Goal: Task Accomplishment & Management: Use online tool/utility

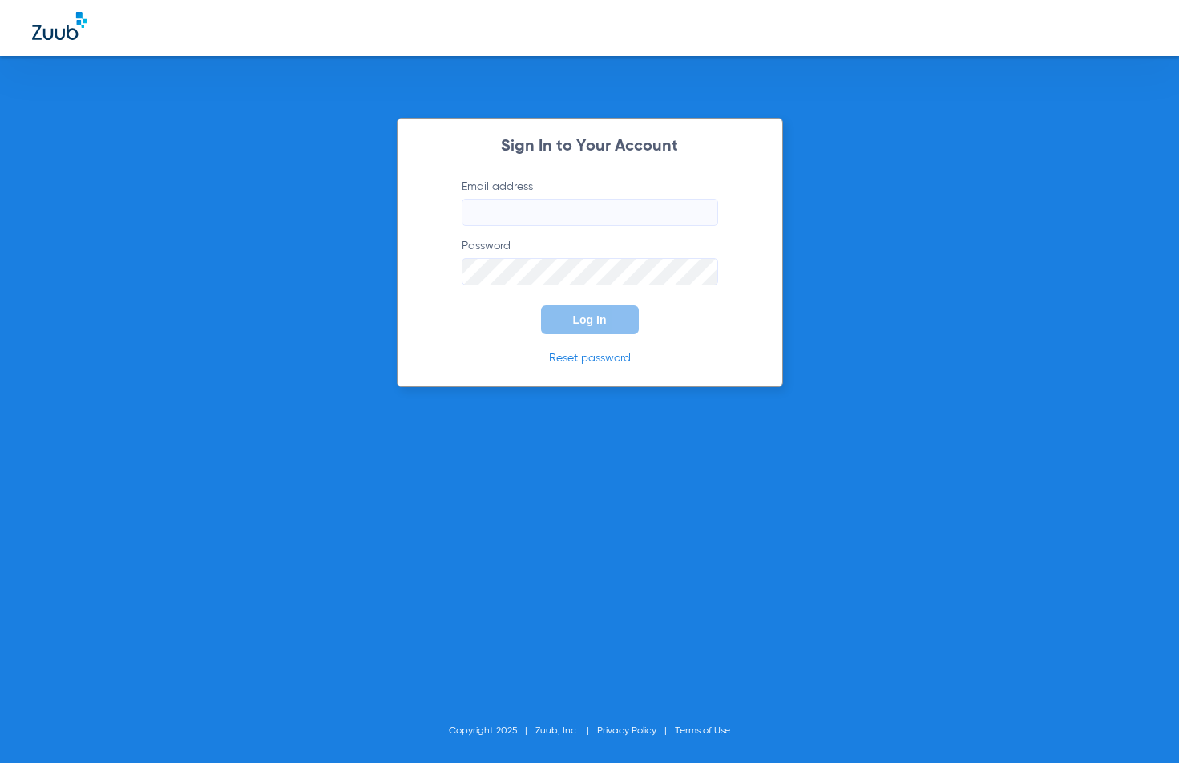
type input "[EMAIL_ADDRESS][DOMAIN_NAME]"
click at [617, 339] on div "Sign In to Your Account Email address metro-ps@risas.com Password Log In Reset …" at bounding box center [590, 252] width 386 height 269
click at [616, 330] on button "Log In" at bounding box center [590, 319] width 98 height 29
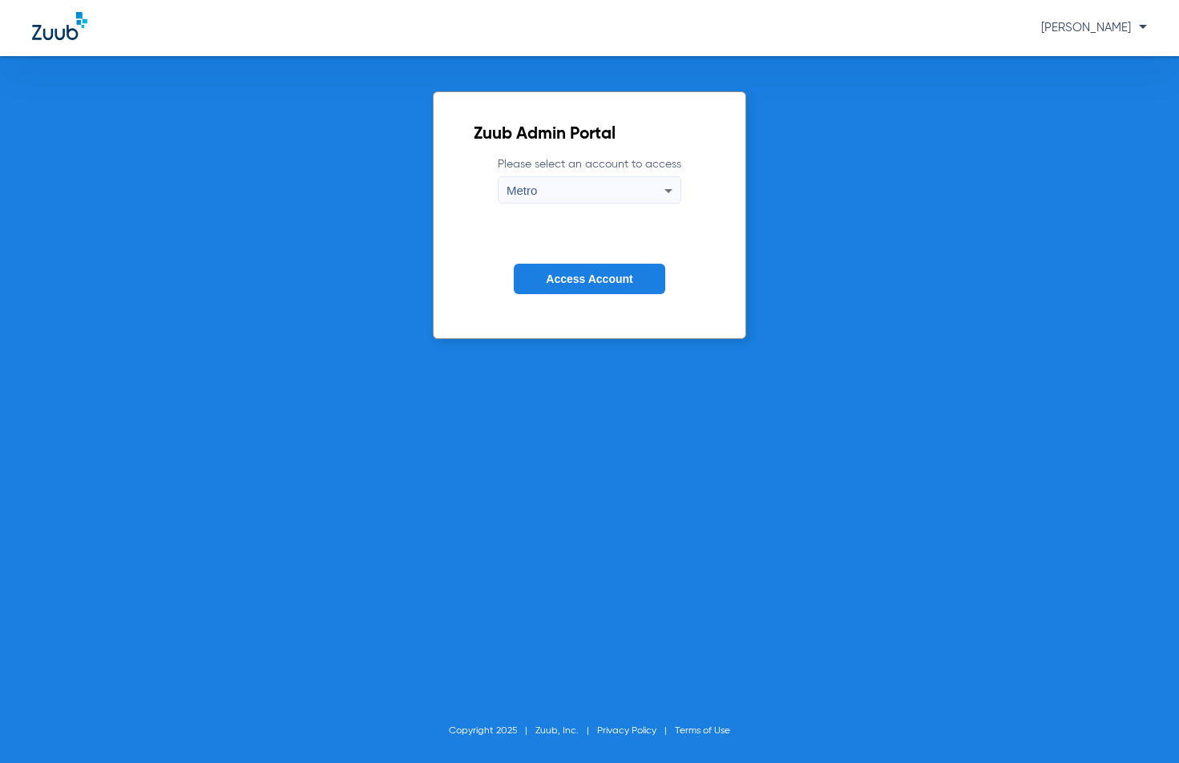
click at [562, 280] on span "Access Account" at bounding box center [589, 278] width 87 height 13
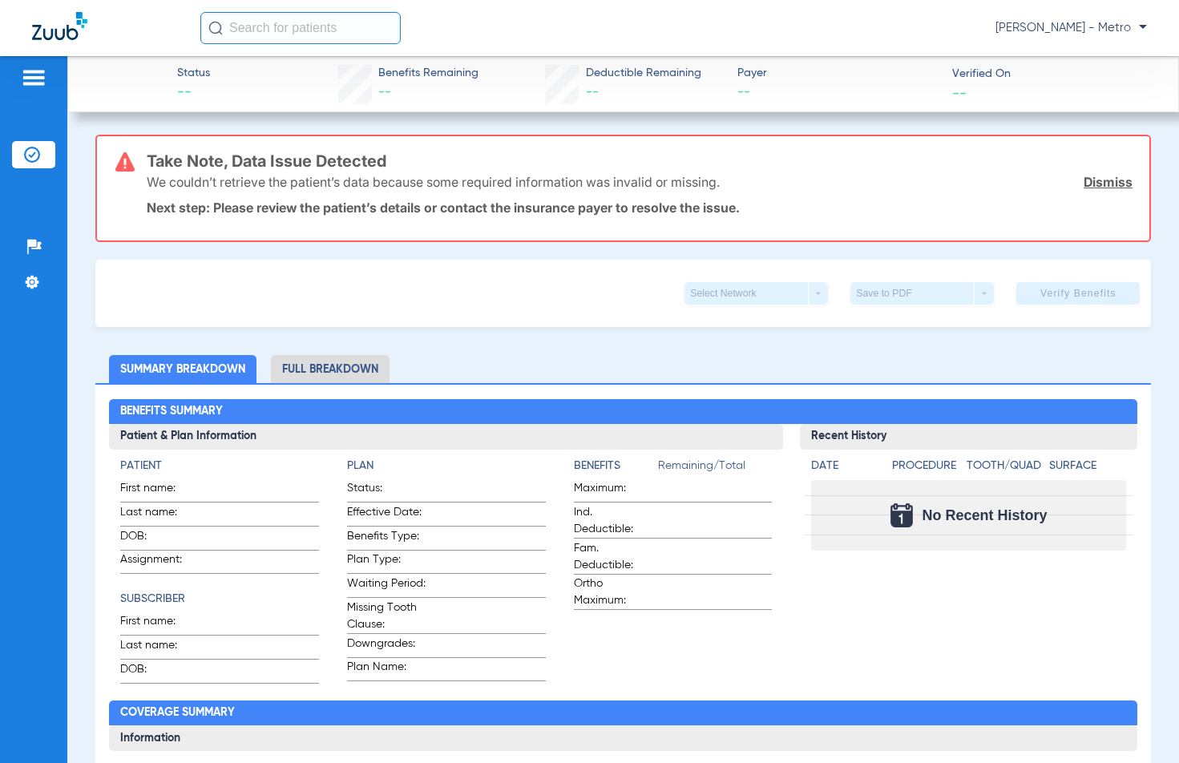
click at [46, 79] on img at bounding box center [34, 77] width 26 height 19
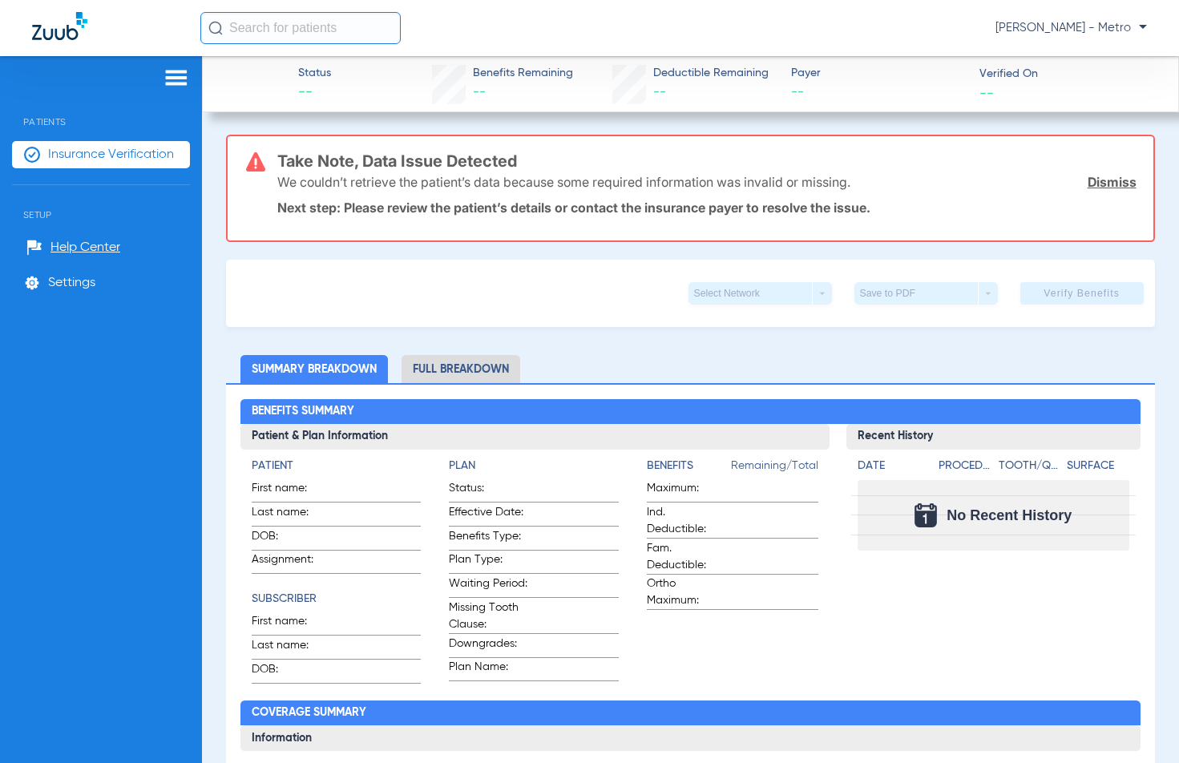
click at [115, 164] on li "Insurance Verification" at bounding box center [101, 154] width 178 height 27
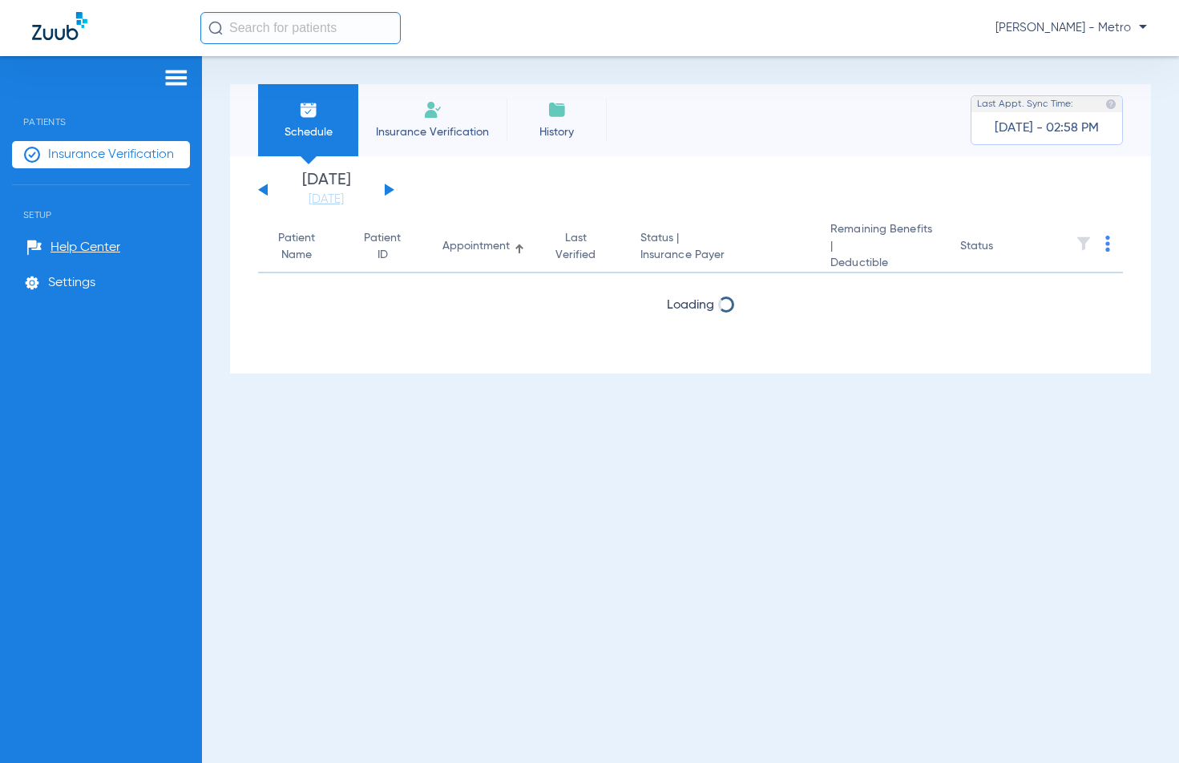
click at [434, 137] on span "Insurance Verification" at bounding box center [432, 132] width 124 height 16
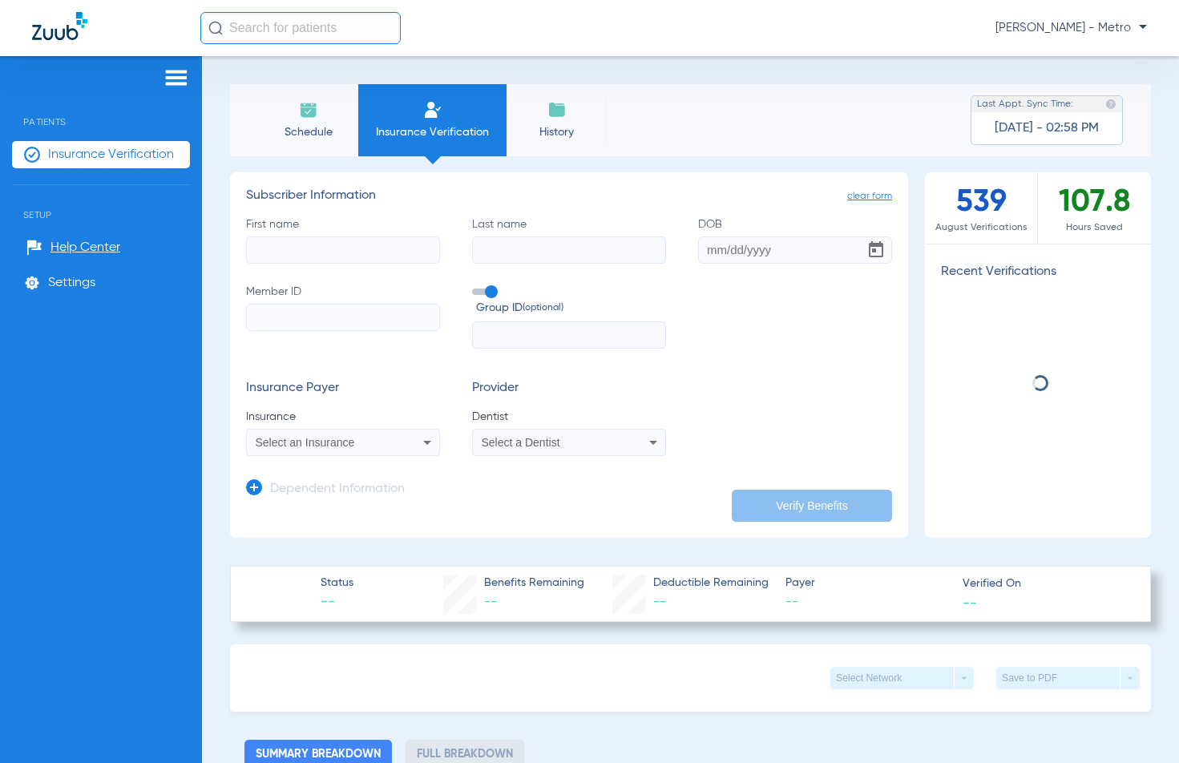
click at [310, 254] on input "First name" at bounding box center [343, 249] width 194 height 27
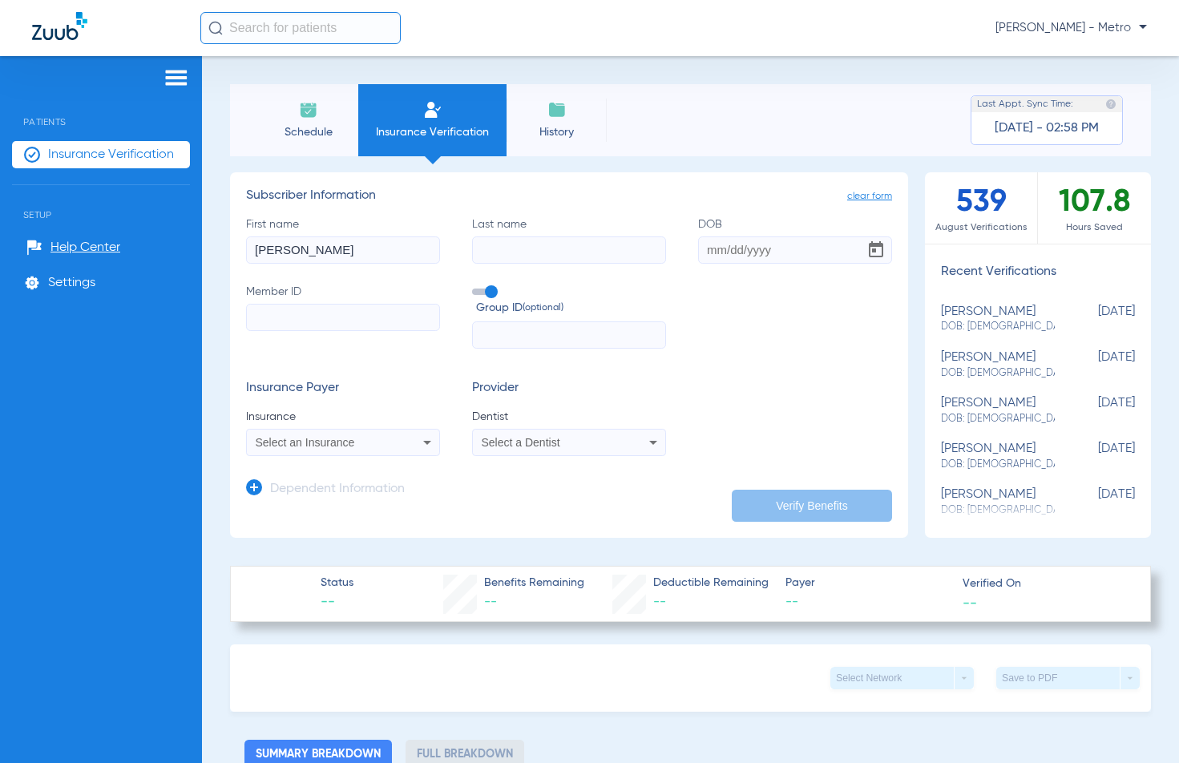
type input "vanessa"
click at [549, 250] on input "Last name" at bounding box center [569, 249] width 194 height 27
type input "navarro"
click at [703, 245] on input "DOB" at bounding box center [795, 249] width 194 height 27
type input "01/23/1991"
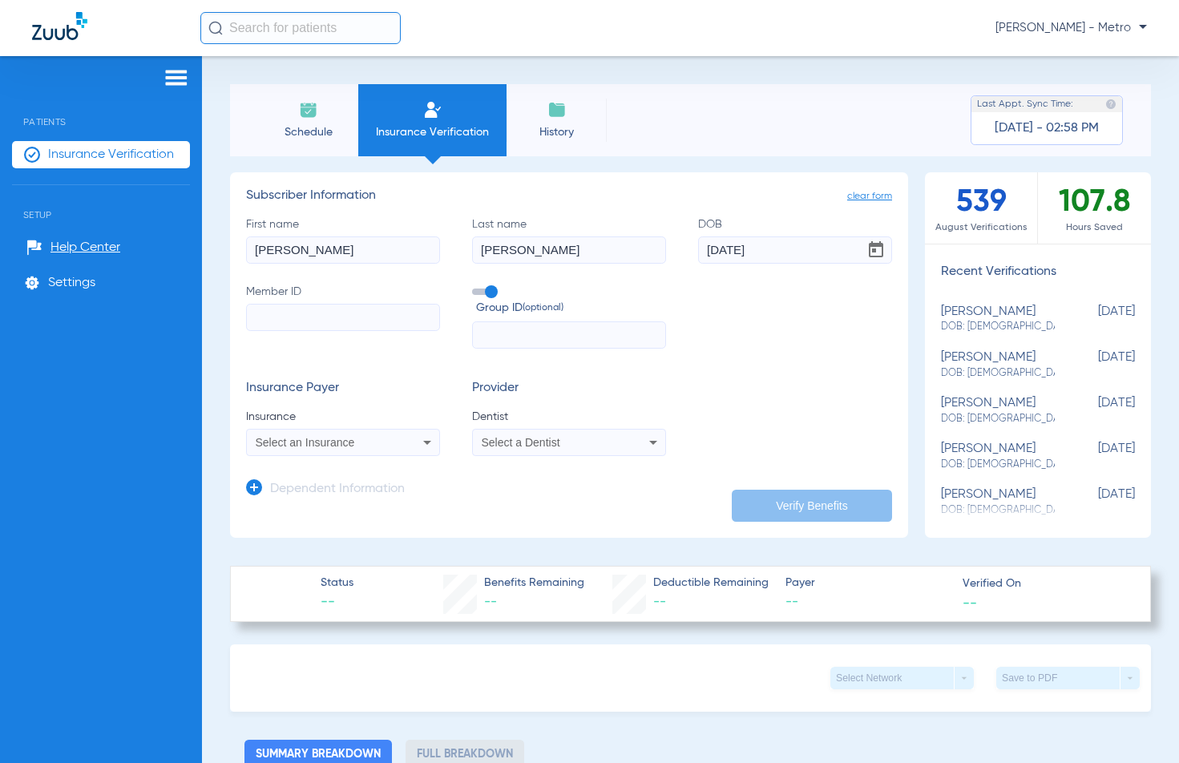
click at [370, 320] on input "Member ID" at bounding box center [343, 317] width 194 height 27
type input "003176092"
click at [330, 431] on mat-select "Select an Insurance" at bounding box center [343, 442] width 194 height 27
click at [329, 437] on span "Select an Insurance" at bounding box center [305, 442] width 99 height 13
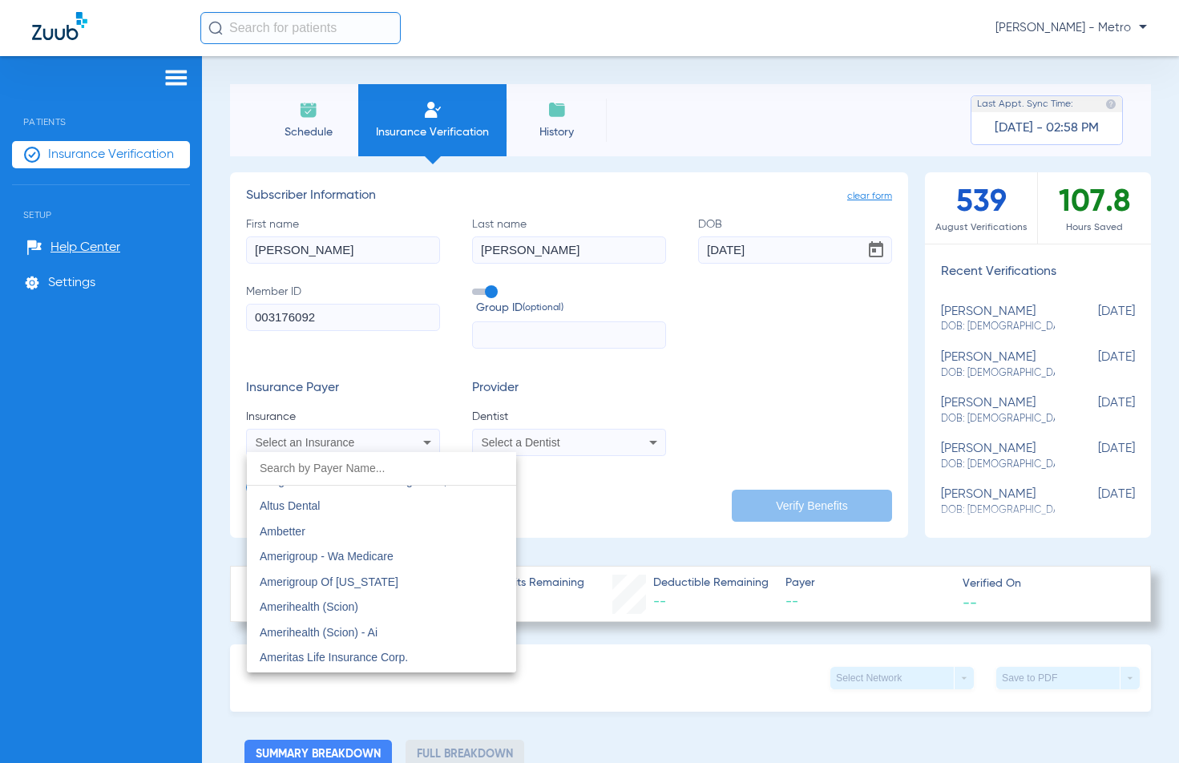
scroll to position [401, 0]
click at [316, 466] on input "dropdown search" at bounding box center [381, 468] width 269 height 33
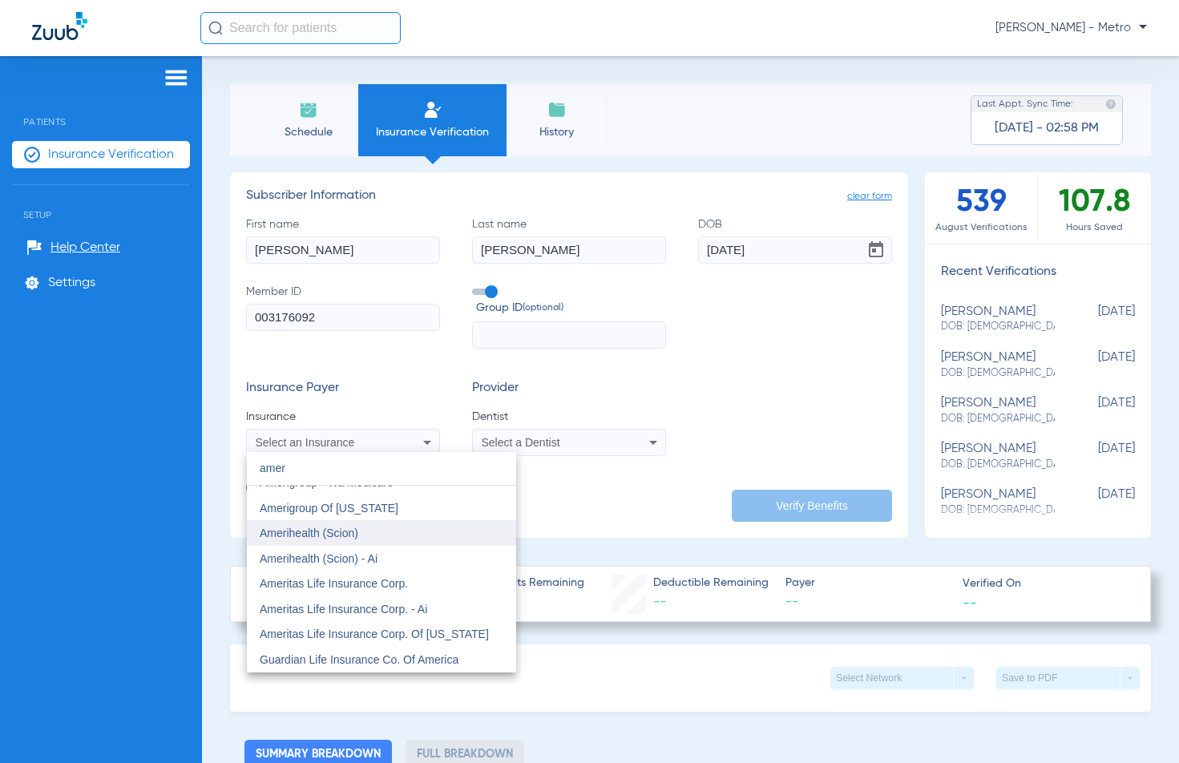
scroll to position [41, 0]
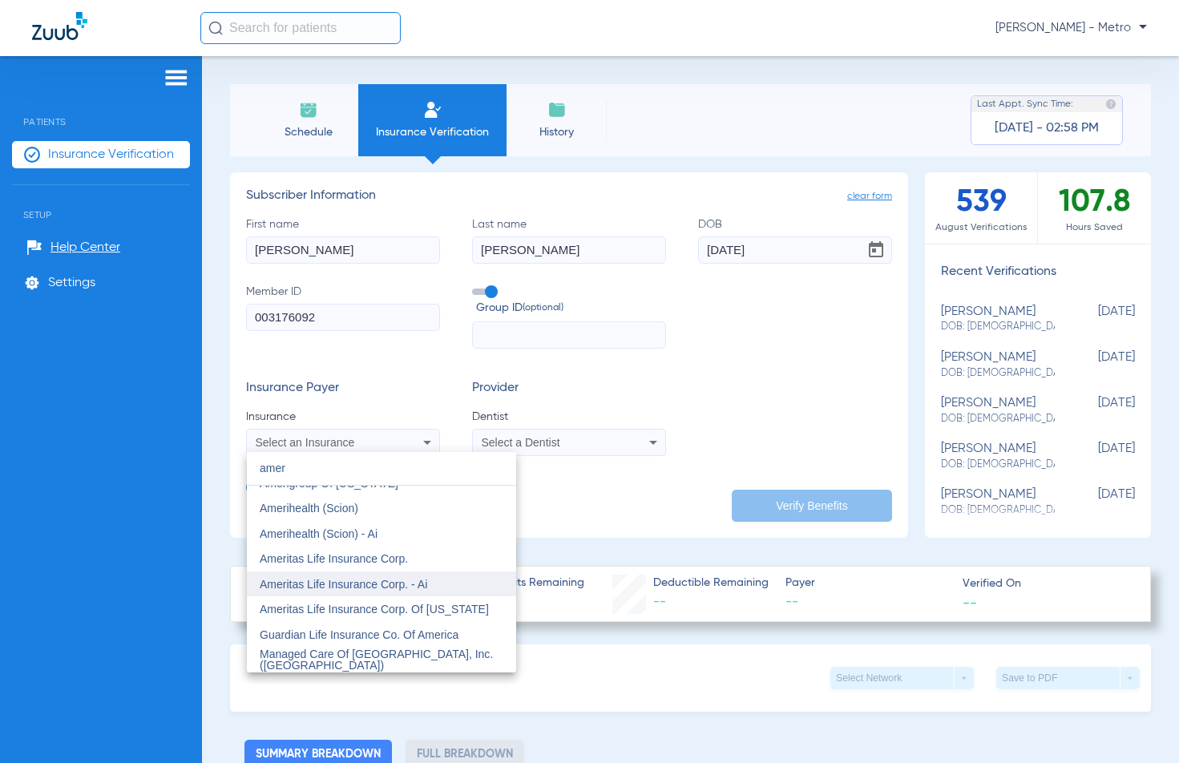
type input "amer"
click at [441, 586] on mat-option "Ameritas Life Insurance Corp. - Ai" at bounding box center [381, 584] width 269 height 26
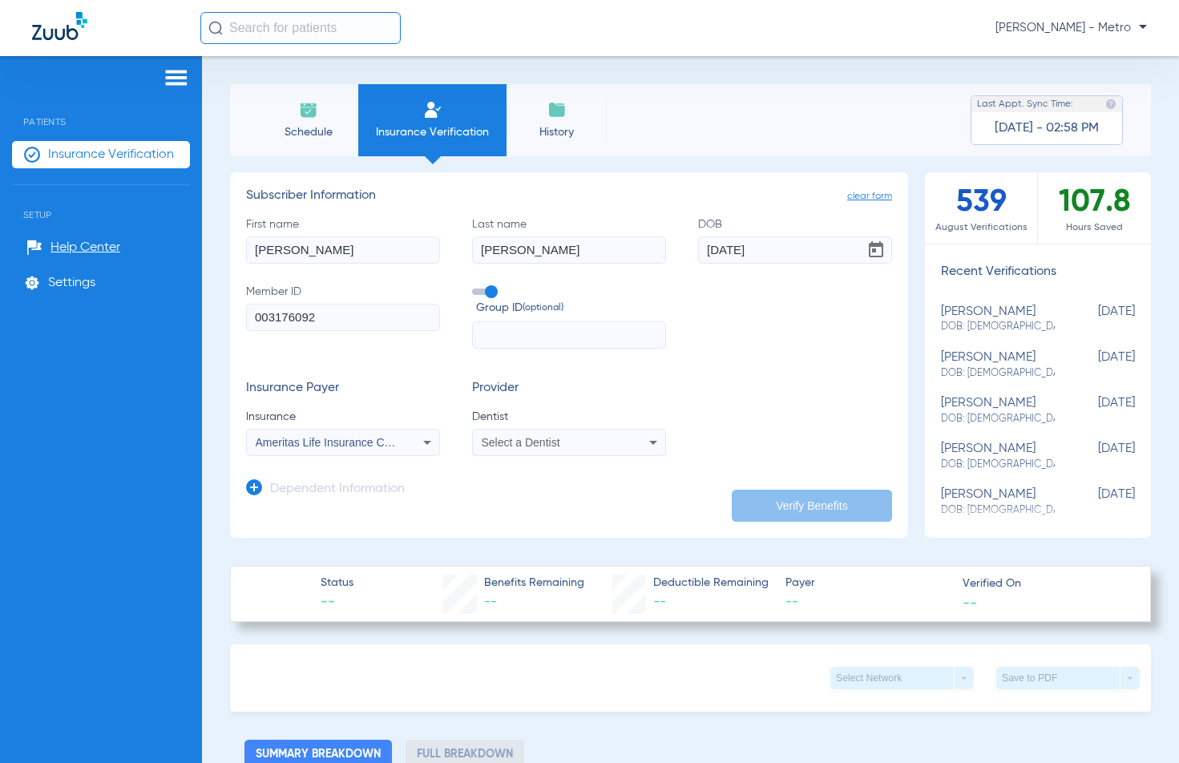
click at [590, 451] on div "Select a Dentist" at bounding box center [569, 442] width 192 height 19
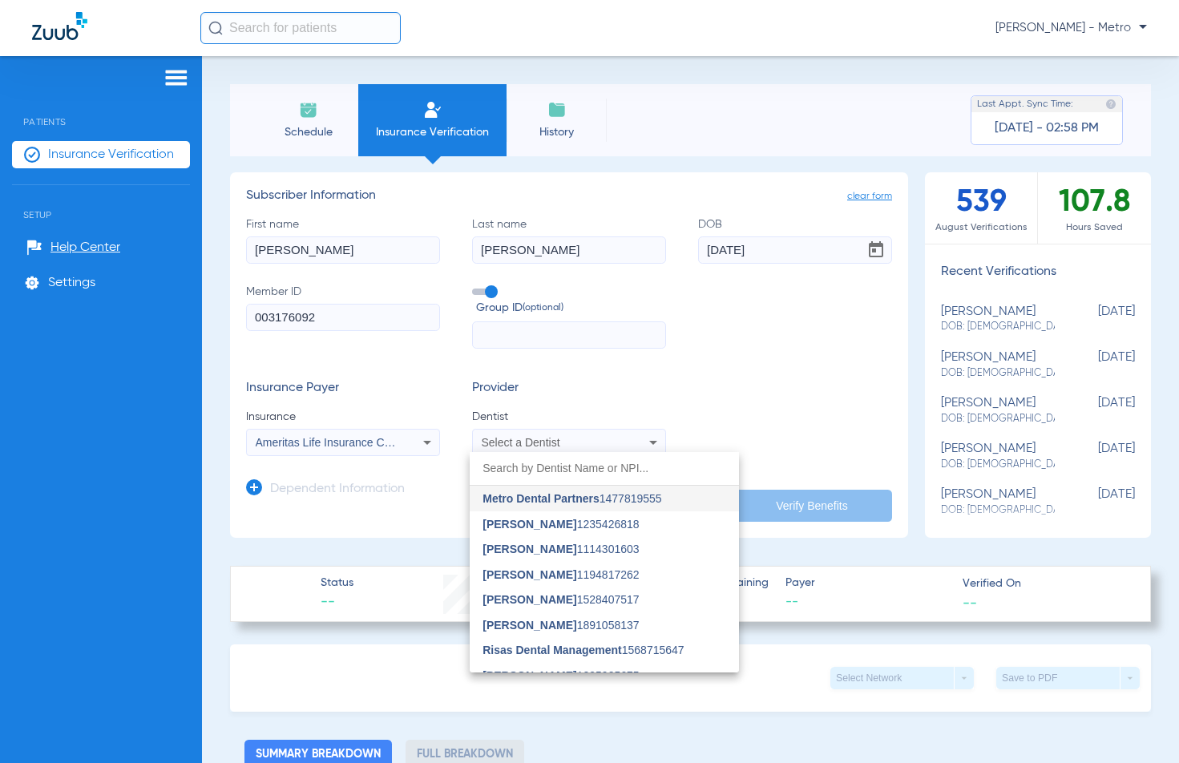
drag, startPoint x: 574, startPoint y: 503, endPoint x: 615, endPoint y: 508, distance: 40.3
click at [571, 503] on span "Metro Dental Partners" at bounding box center [540, 498] width 116 height 13
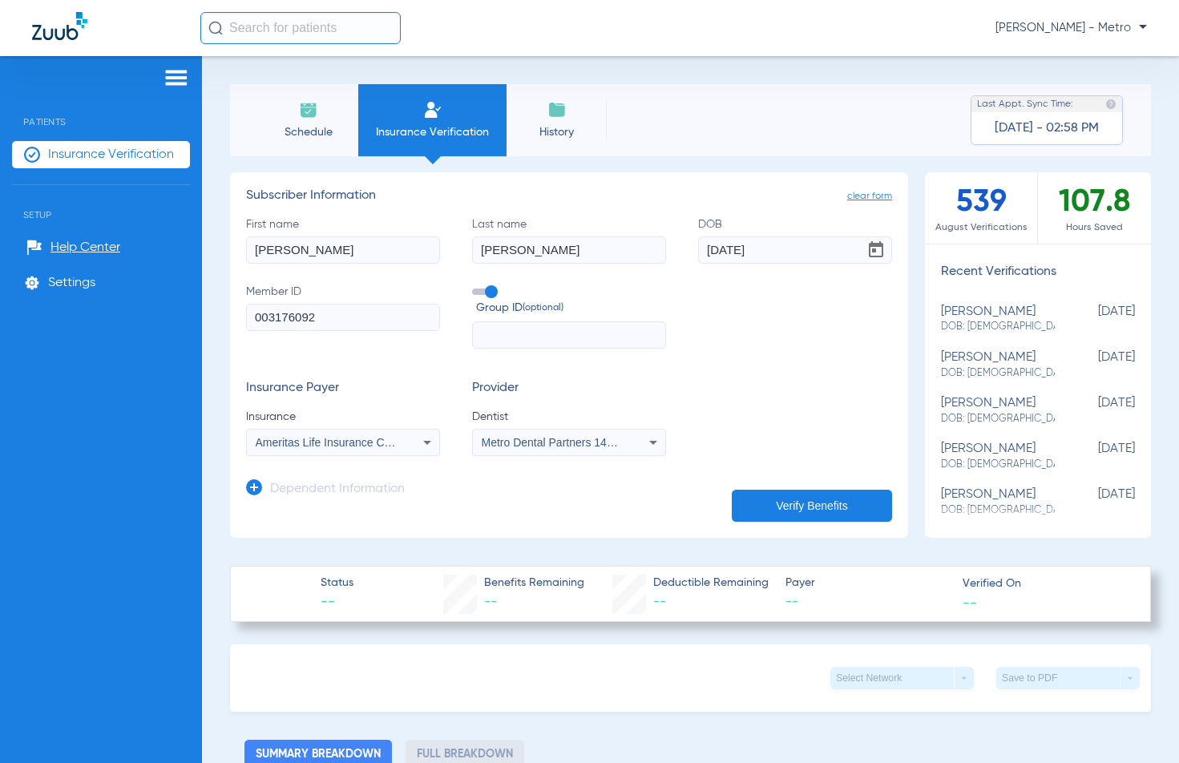
click at [857, 494] on button "Verify Benefits" at bounding box center [812, 506] width 160 height 32
click at [731, 669] on div "Select Network arrow_drop_down Save to PDF arrow_drop_down" at bounding box center [690, 677] width 921 height 67
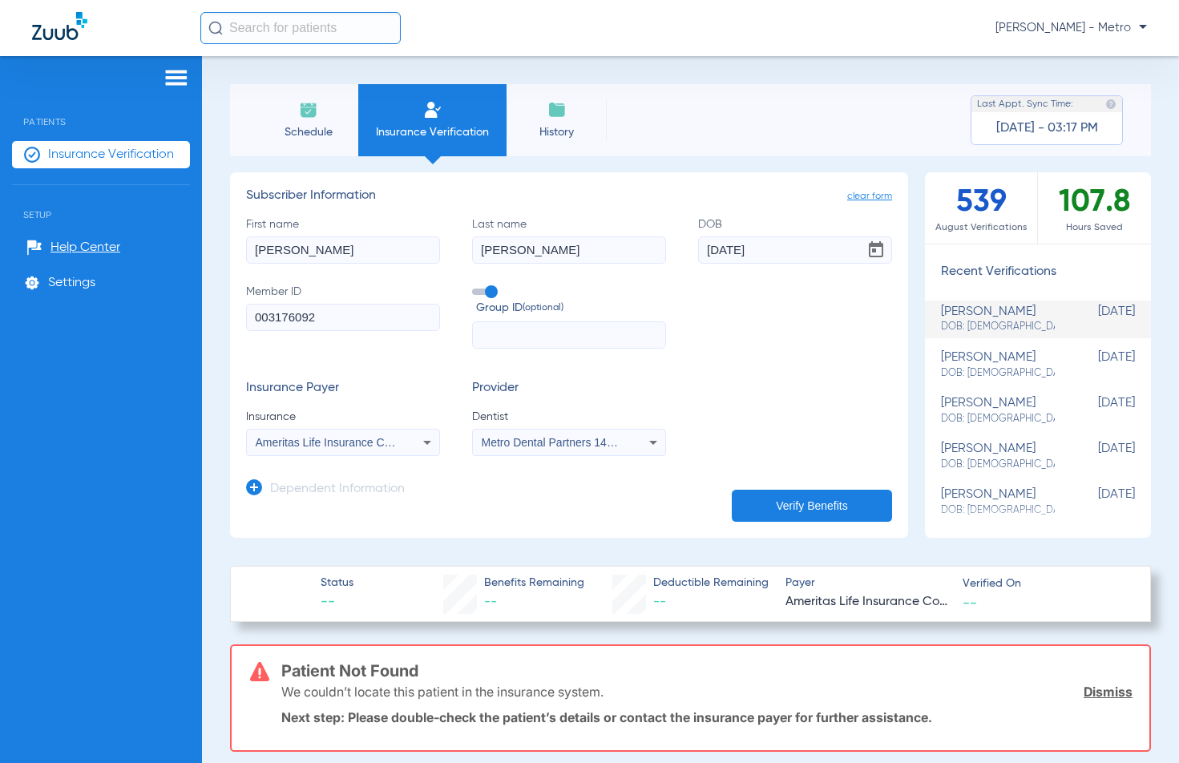
scroll to position [80, 0]
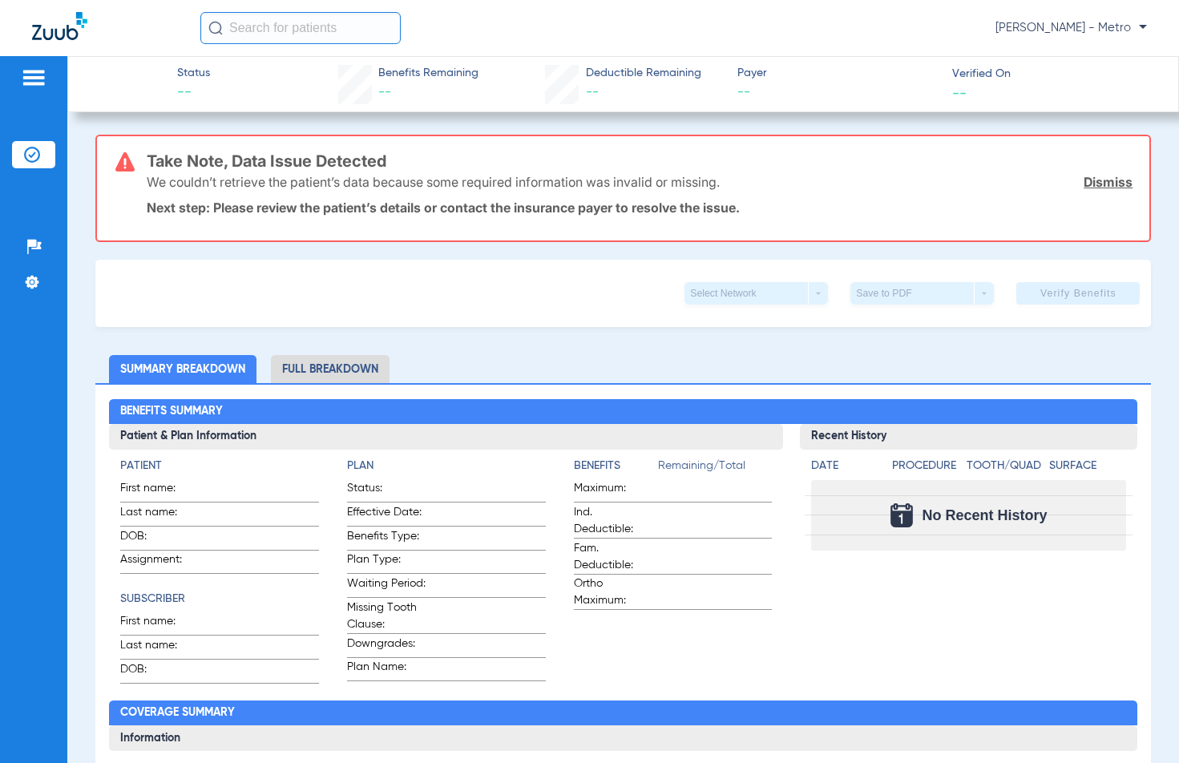
click at [334, 34] on input "text" at bounding box center [300, 28] width 200 height 32
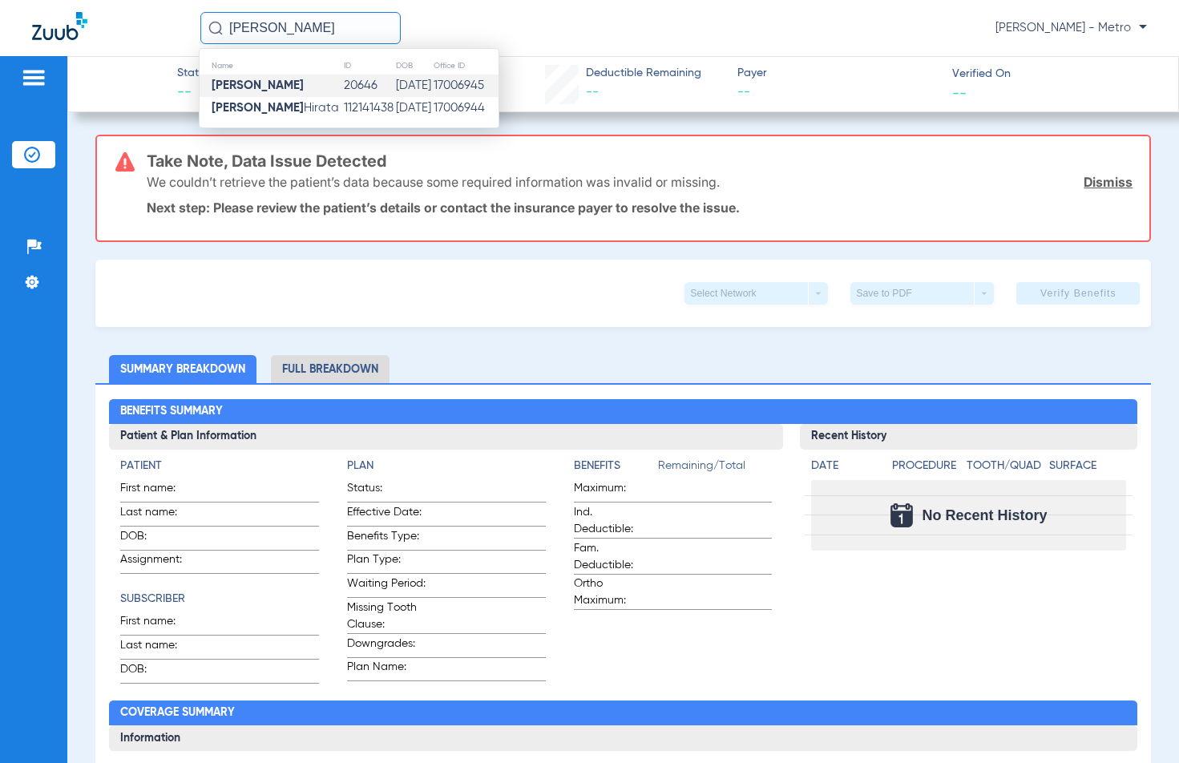
type input "[PERSON_NAME]"
click at [325, 91] on td "[PERSON_NAME]" at bounding box center [271, 86] width 143 height 22
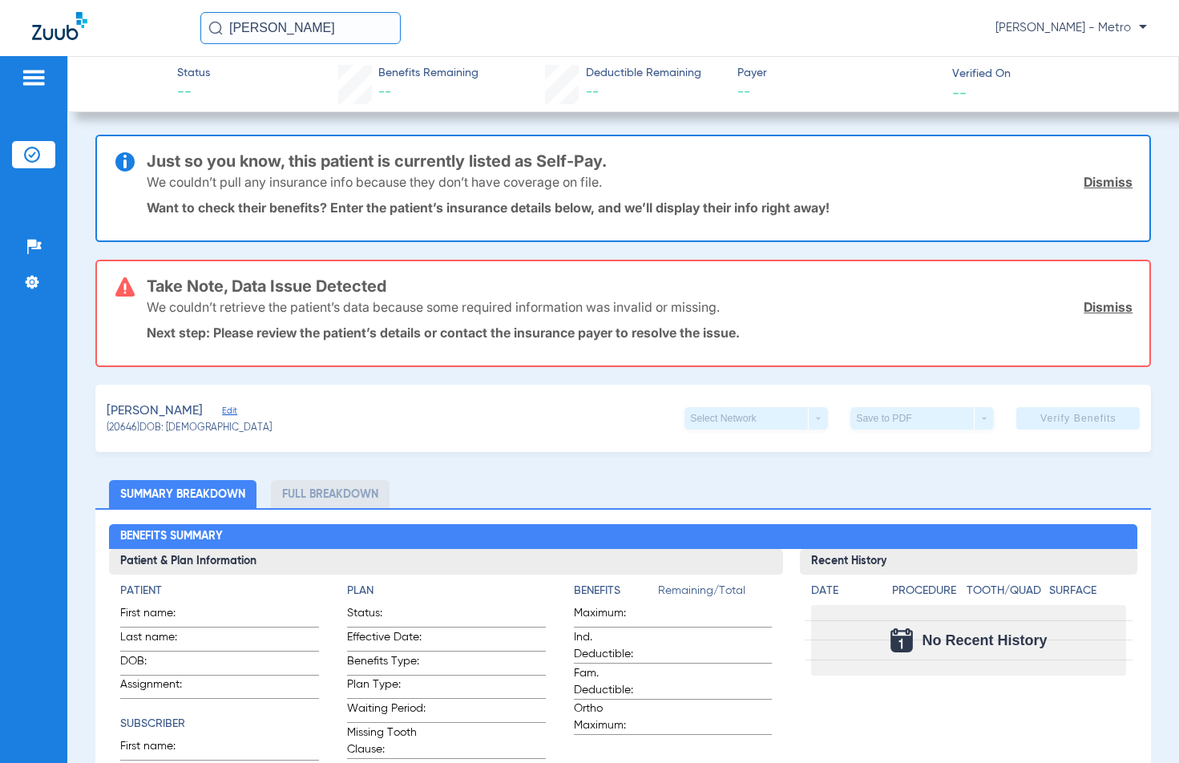
click at [365, 33] on input "[PERSON_NAME]" at bounding box center [300, 28] width 200 height 32
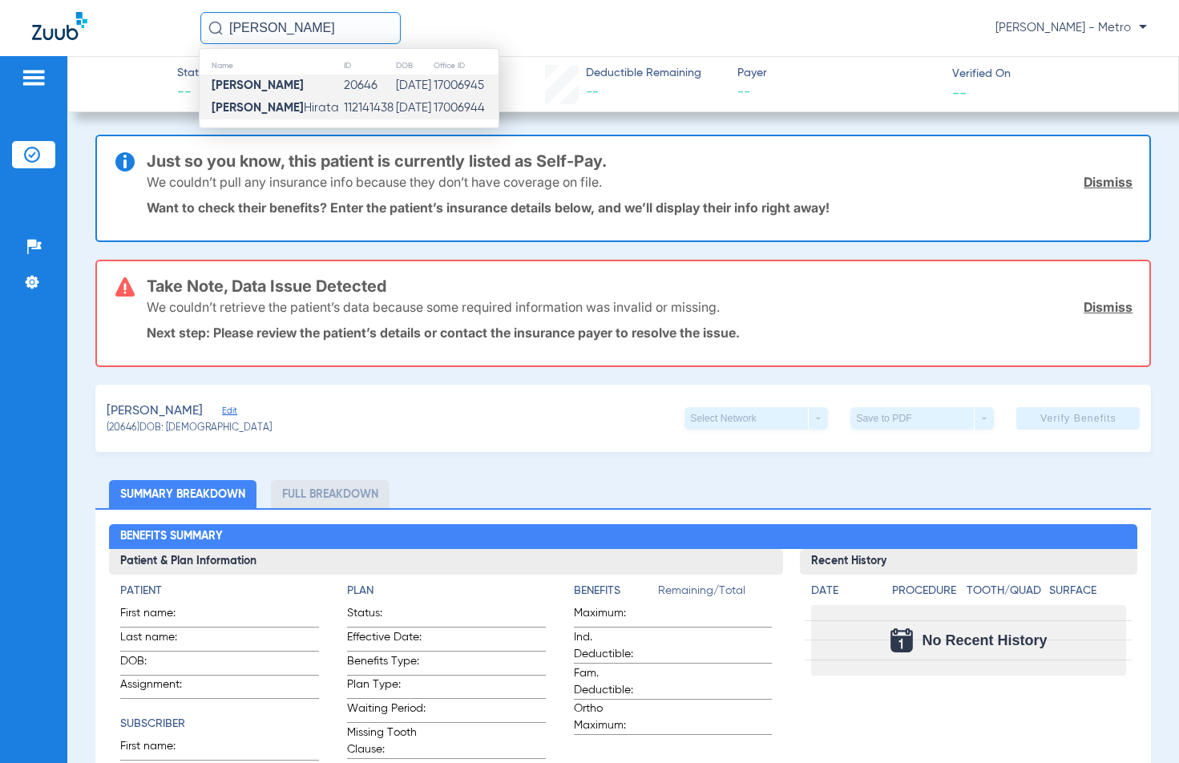
click at [318, 109] on span "[PERSON_NAME] [PERSON_NAME]" at bounding box center [275, 108] width 127 height 12
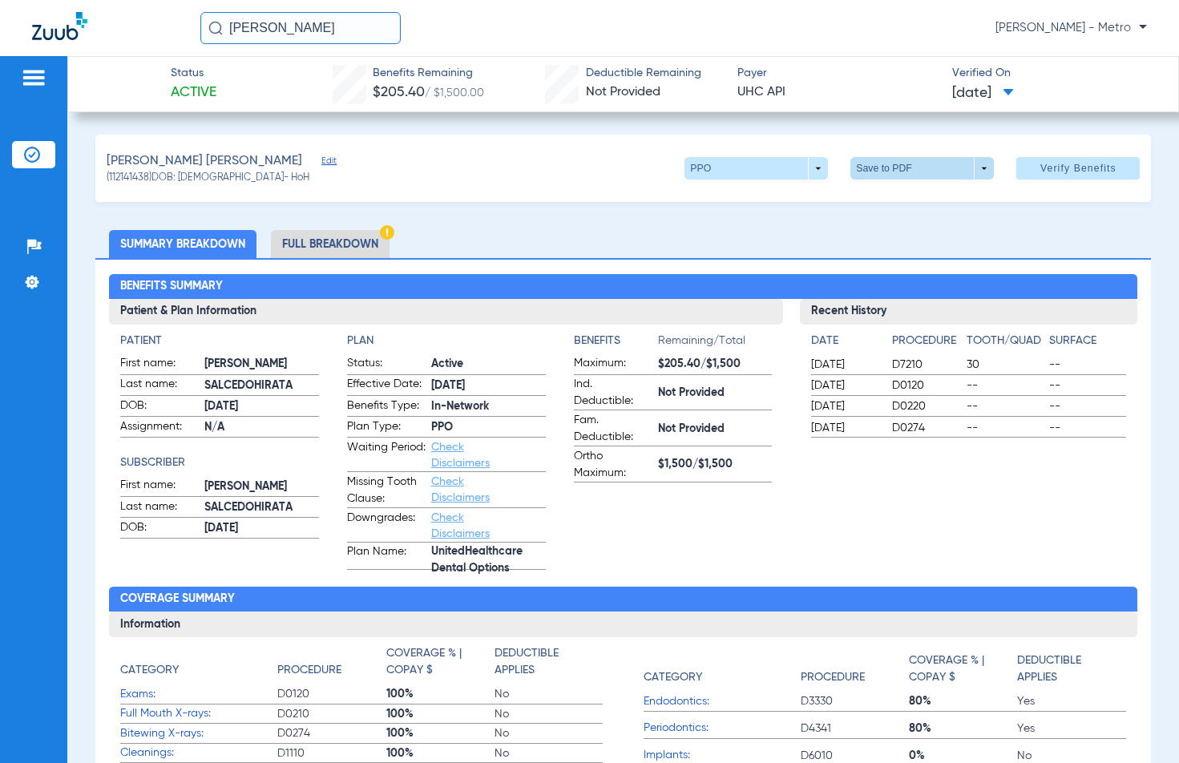
click at [903, 172] on span at bounding box center [922, 168] width 38 height 38
click at [889, 221] on div at bounding box center [589, 381] width 1179 height 763
click at [903, 175] on span at bounding box center [922, 168] width 38 height 38
click at [901, 201] on span "Save to PDF" at bounding box center [916, 200] width 63 height 11
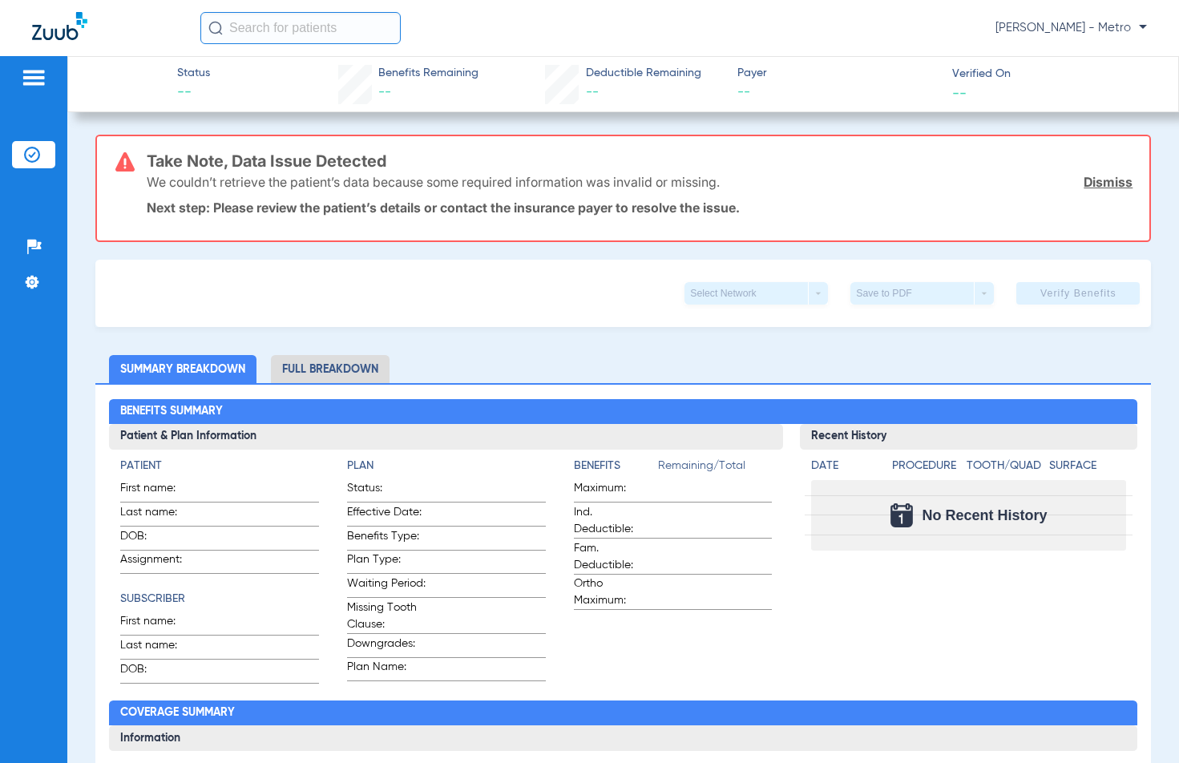
click at [296, 28] on input "text" at bounding box center [300, 28] width 200 height 32
click at [320, 366] on li "Full Breakdown" at bounding box center [330, 369] width 119 height 28
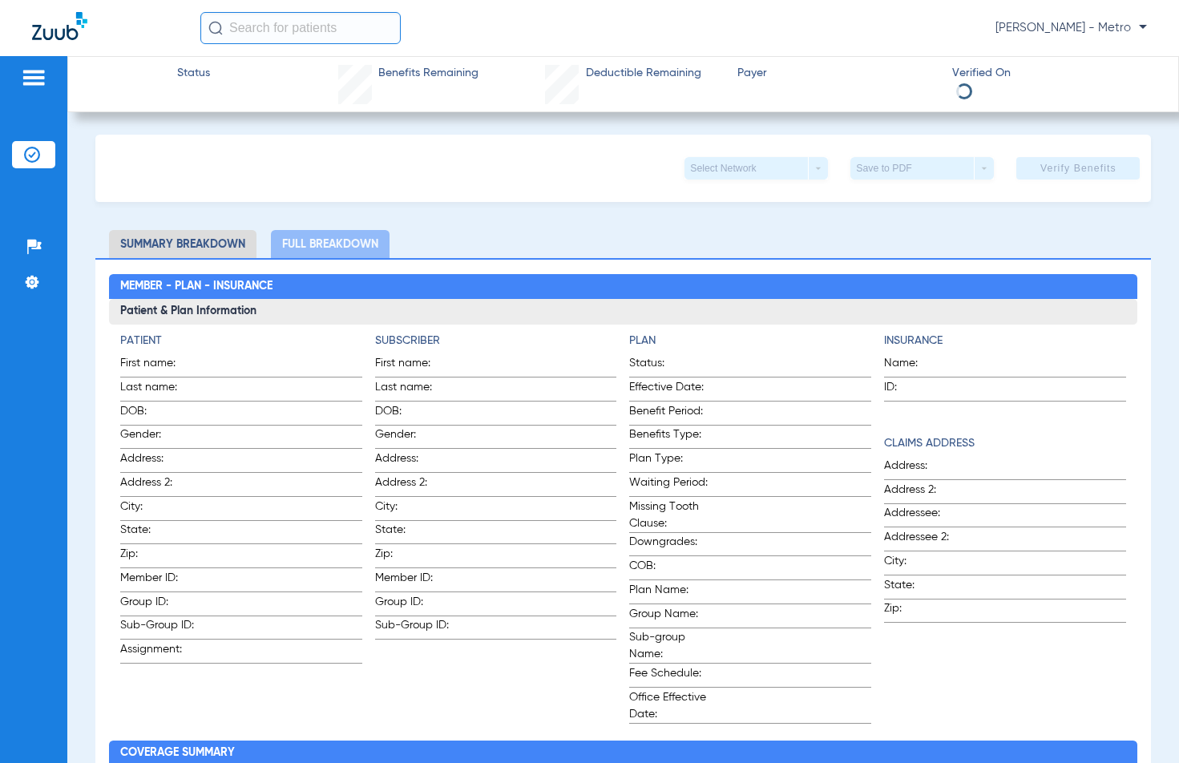
click at [191, 234] on li "Summary Breakdown" at bounding box center [182, 244] width 147 height 28
click at [39, 75] on img at bounding box center [34, 77] width 26 height 19
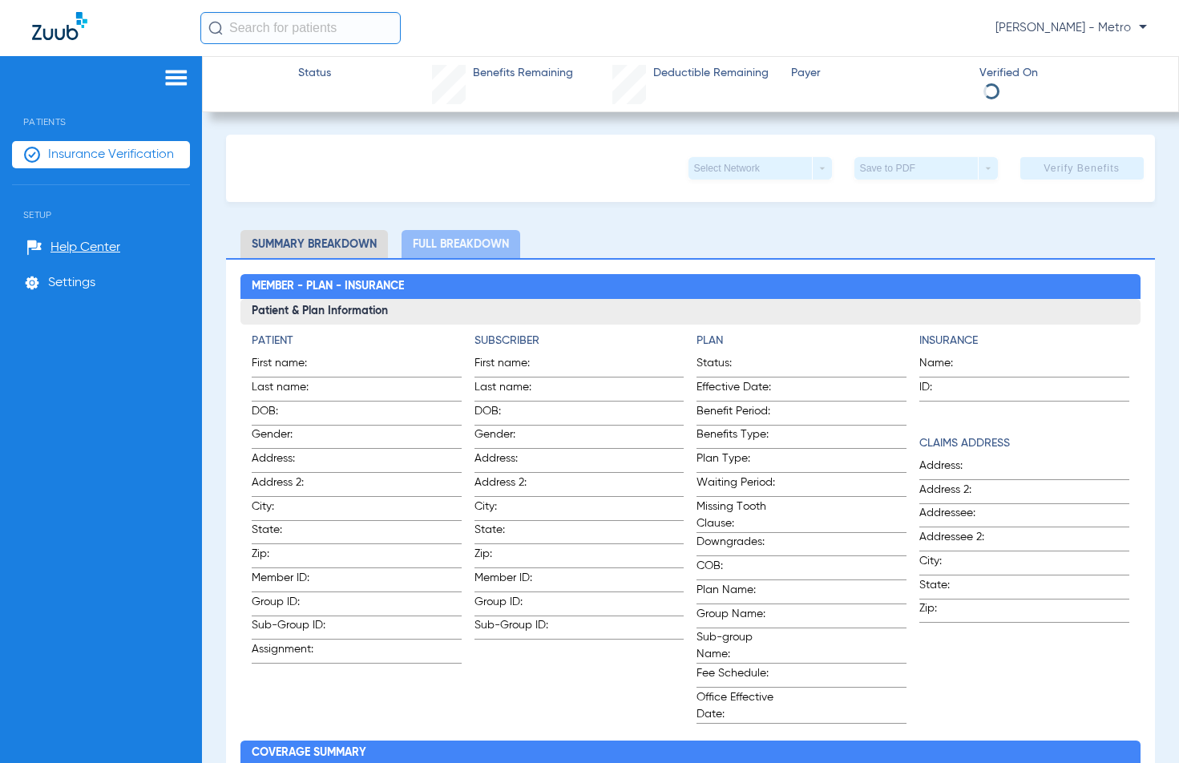
click at [82, 163] on li "Insurance Verification" at bounding box center [101, 154] width 178 height 27
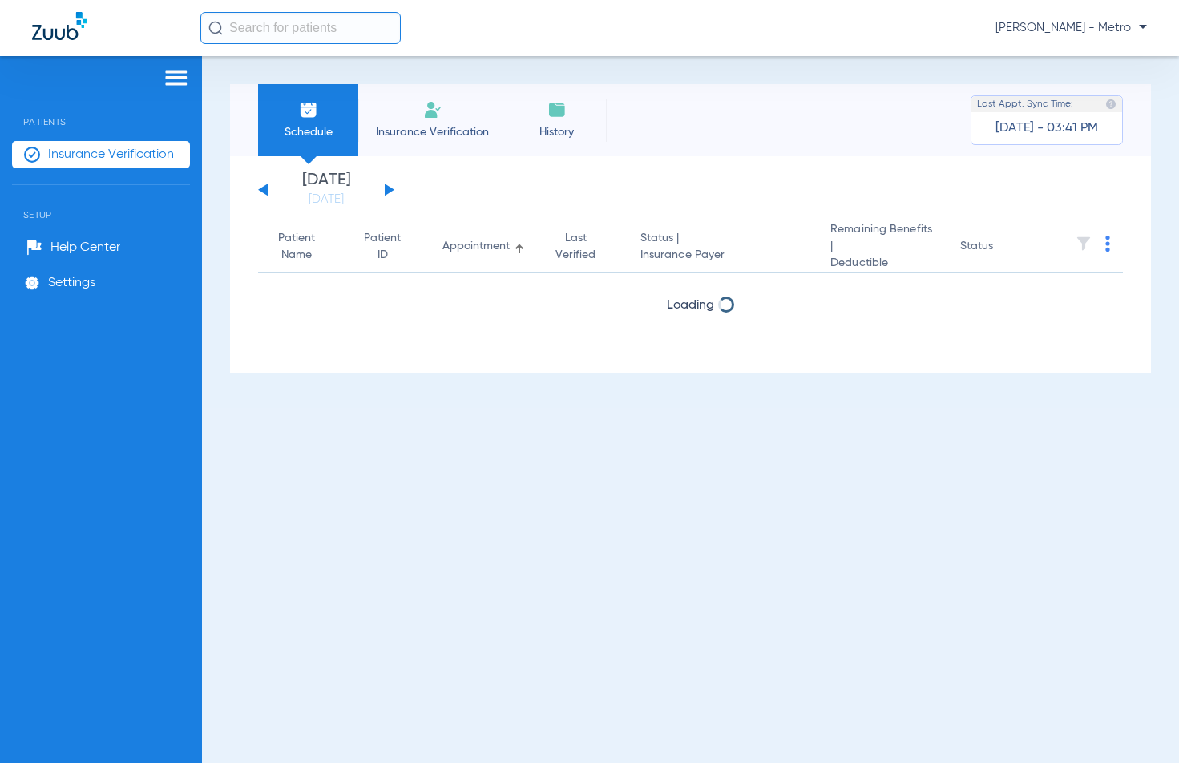
click at [398, 129] on span "Insurance Verification" at bounding box center [432, 132] width 124 height 16
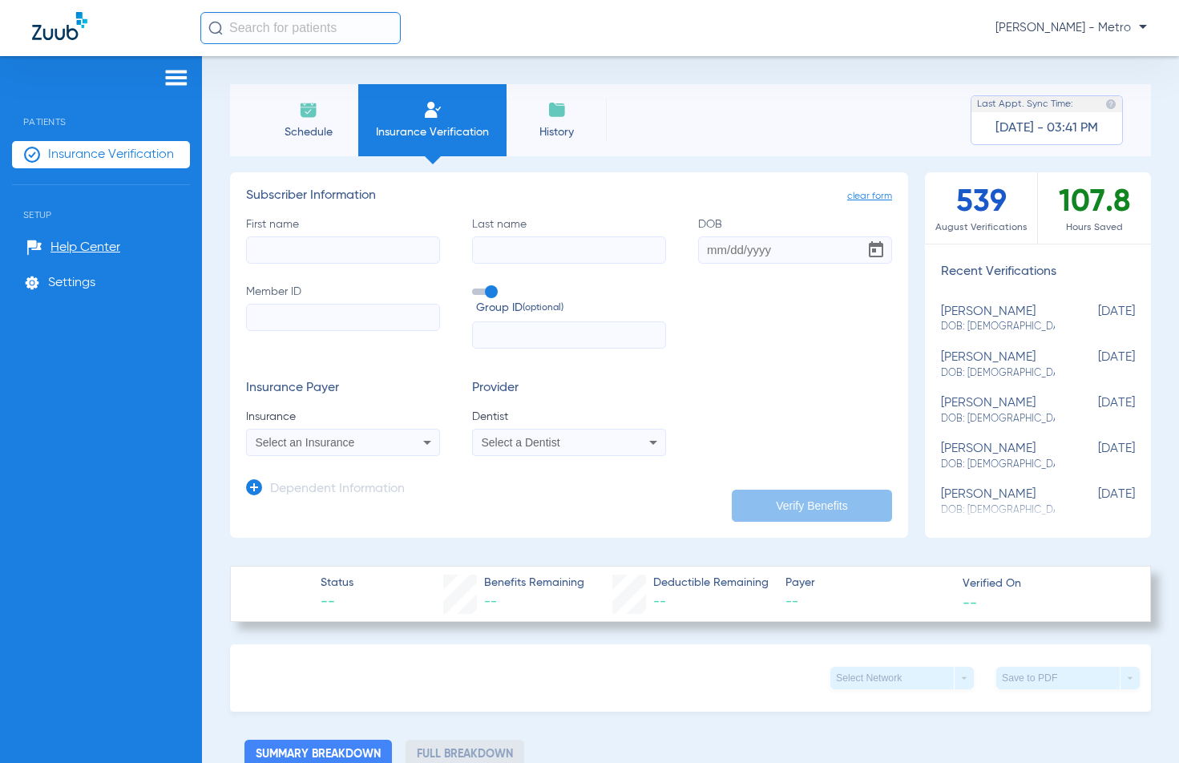
click at [353, 236] on input "First name" at bounding box center [343, 249] width 194 height 27
type input "ANA"
click at [581, 234] on label "Last name" at bounding box center [569, 239] width 194 height 47
click at [581, 236] on input "Last name" at bounding box center [569, 249] width 194 height 27
type input "WOOD"
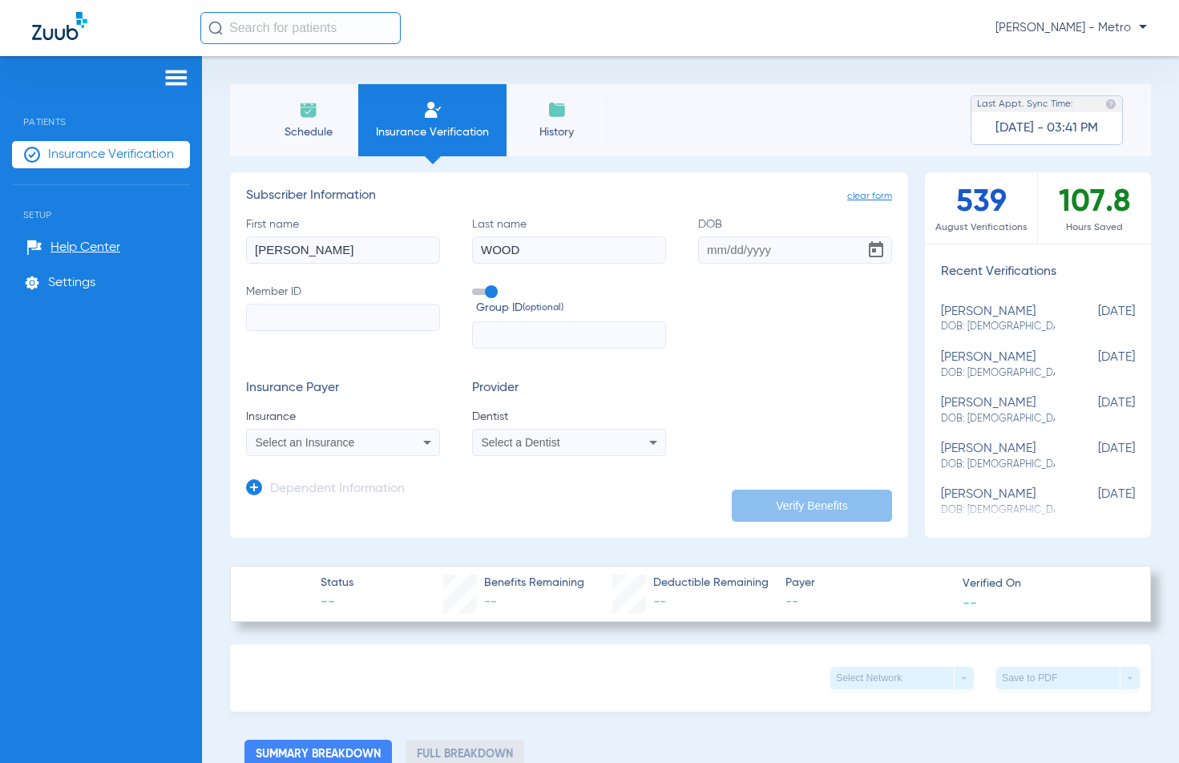
click at [690, 248] on div "First name ANA Last name WOOD DOB Member ID Group ID (optional)" at bounding box center [569, 282] width 646 height 133
click at [698, 245] on input "DOB" at bounding box center [795, 249] width 194 height 27
type input "04/09/1983"
click at [274, 312] on input "Member ID" at bounding box center [343, 317] width 194 height 27
type input "943949099"
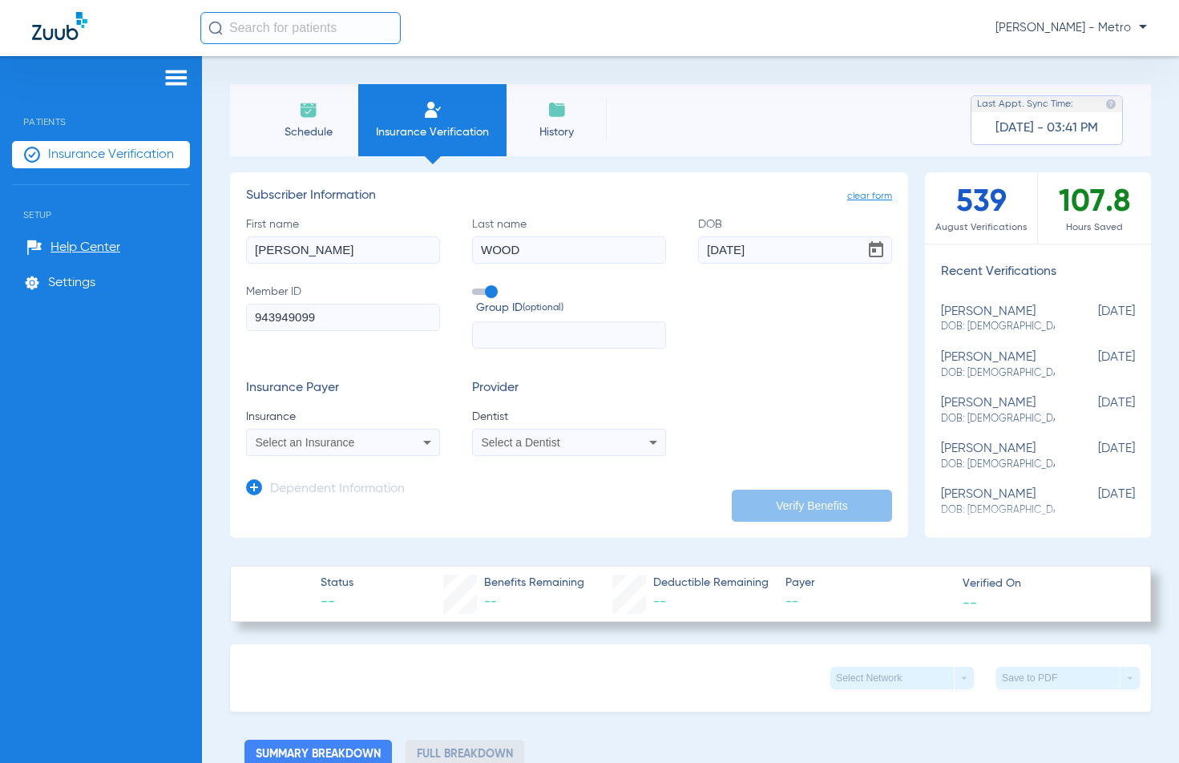
click at [361, 451] on div "Select an Insurance" at bounding box center [343, 442] width 192 height 19
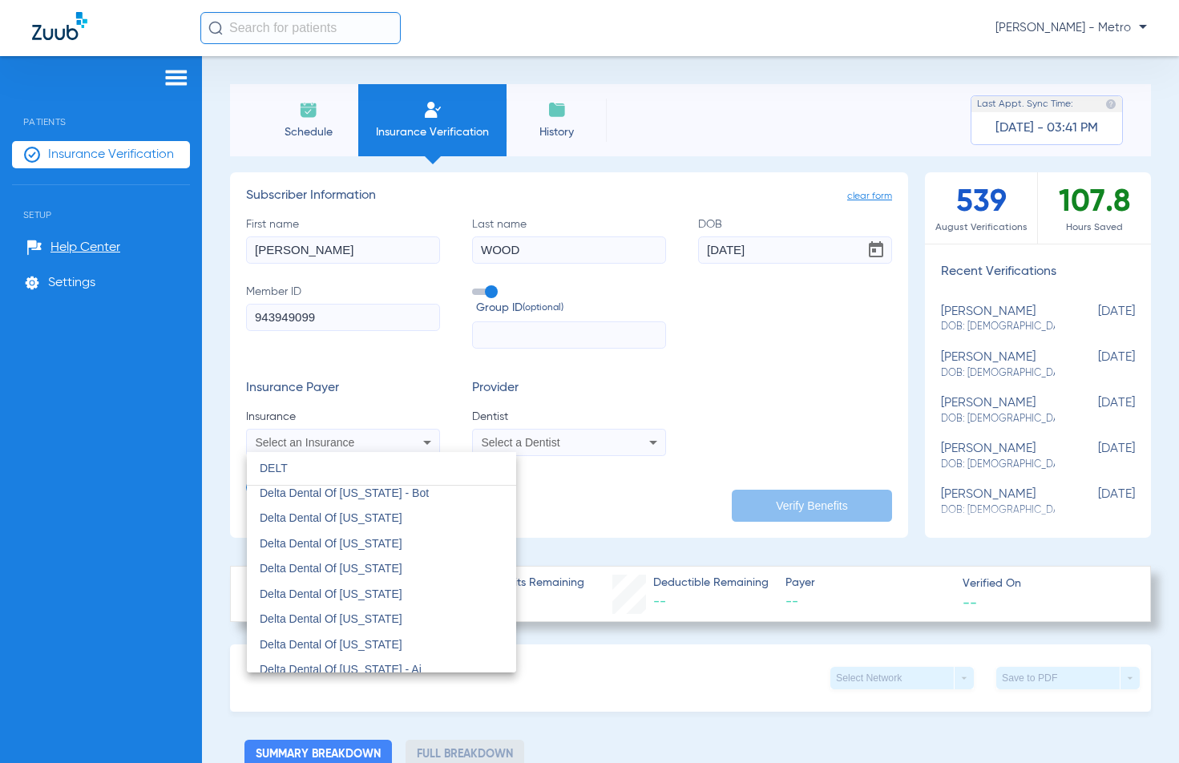
scroll to position [1202, 0]
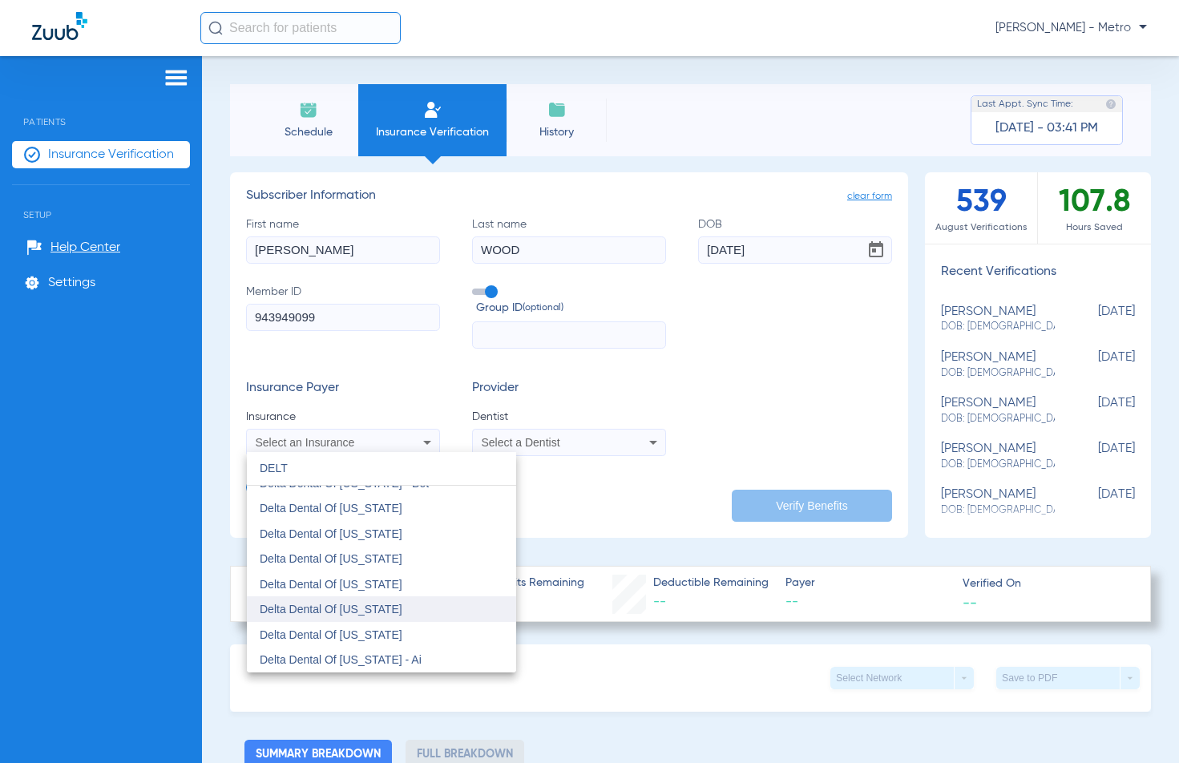
type input "DELT"
click at [419, 617] on mat-option "Delta Dental Of Ohio" at bounding box center [381, 609] width 269 height 26
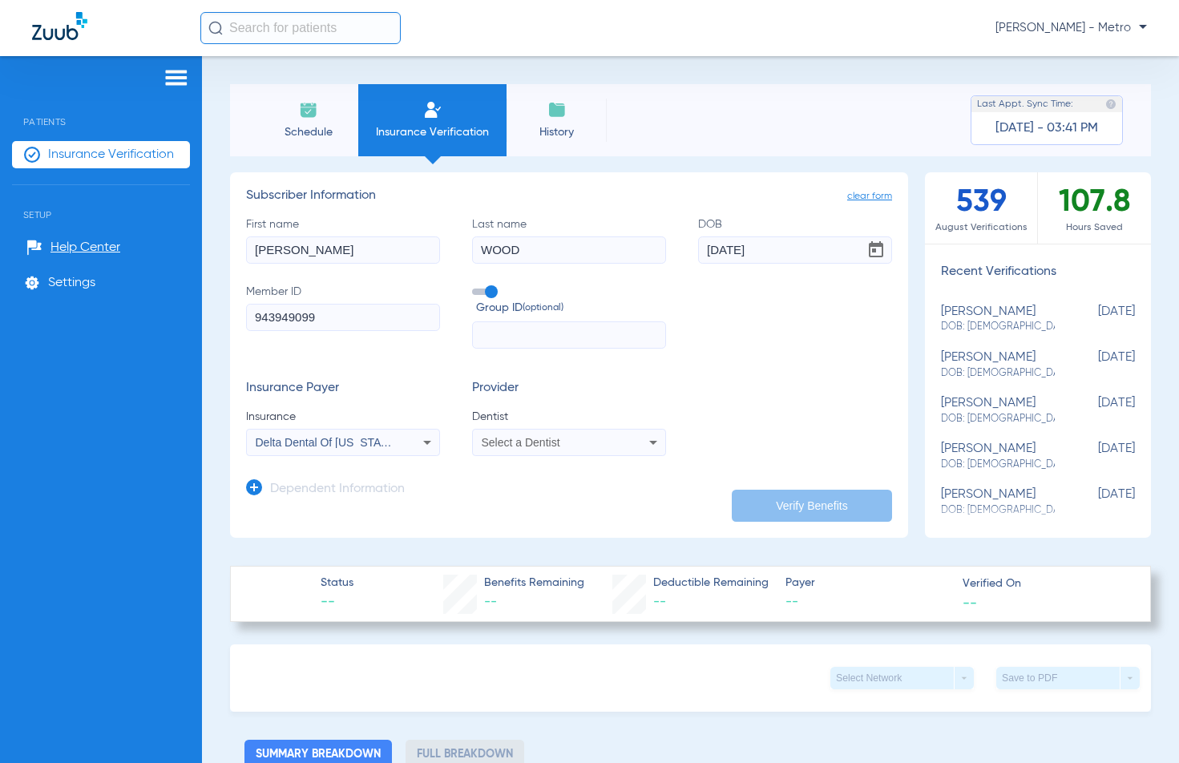
click at [479, 449] on div "Select a Dentist" at bounding box center [569, 442] width 192 height 19
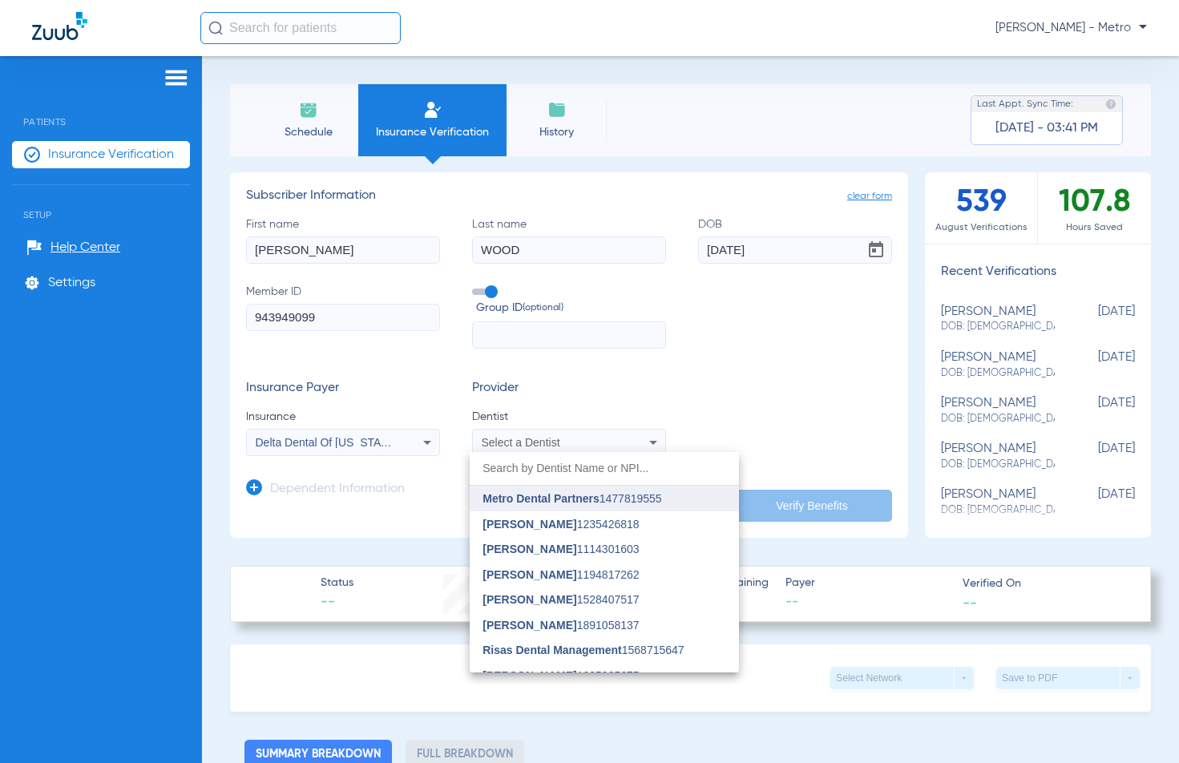
click at [496, 499] on span "Metro Dental Partners" at bounding box center [540, 498] width 116 height 13
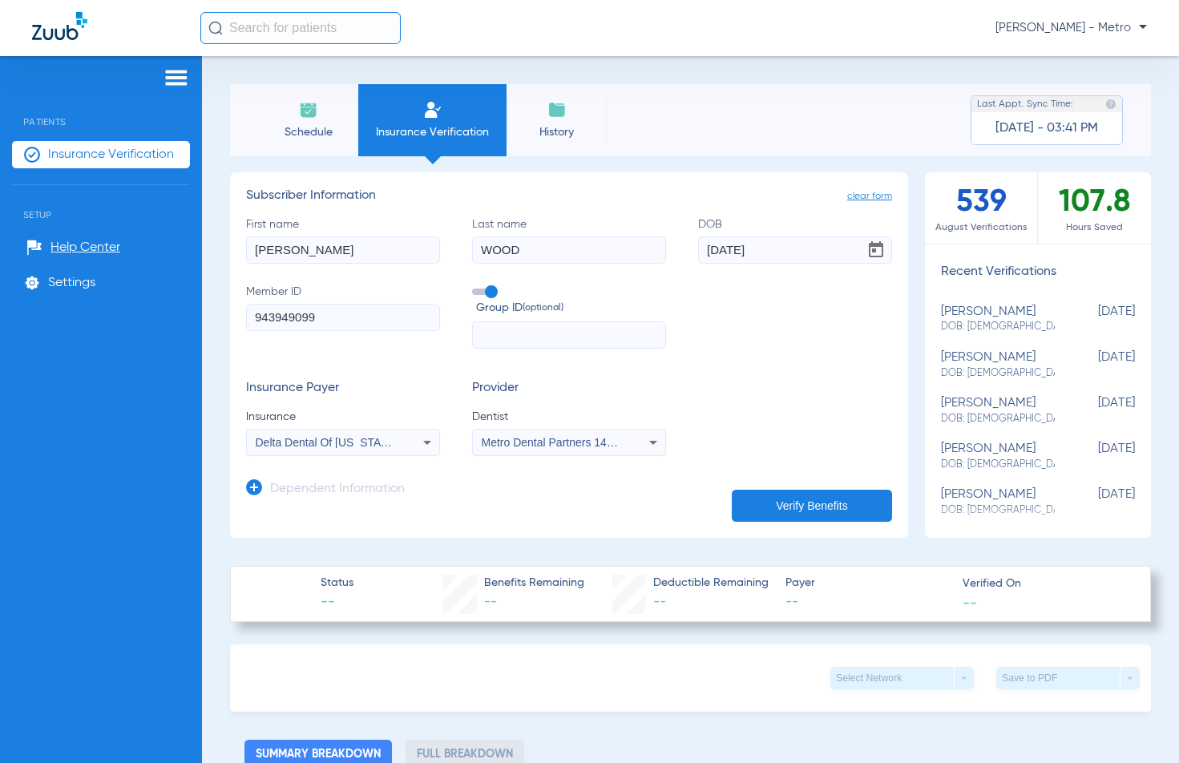
click at [764, 485] on app-dependent-form "Dependent Information" at bounding box center [569, 483] width 646 height 54
click at [762, 494] on button "Verify Benefits" at bounding box center [812, 506] width 160 height 32
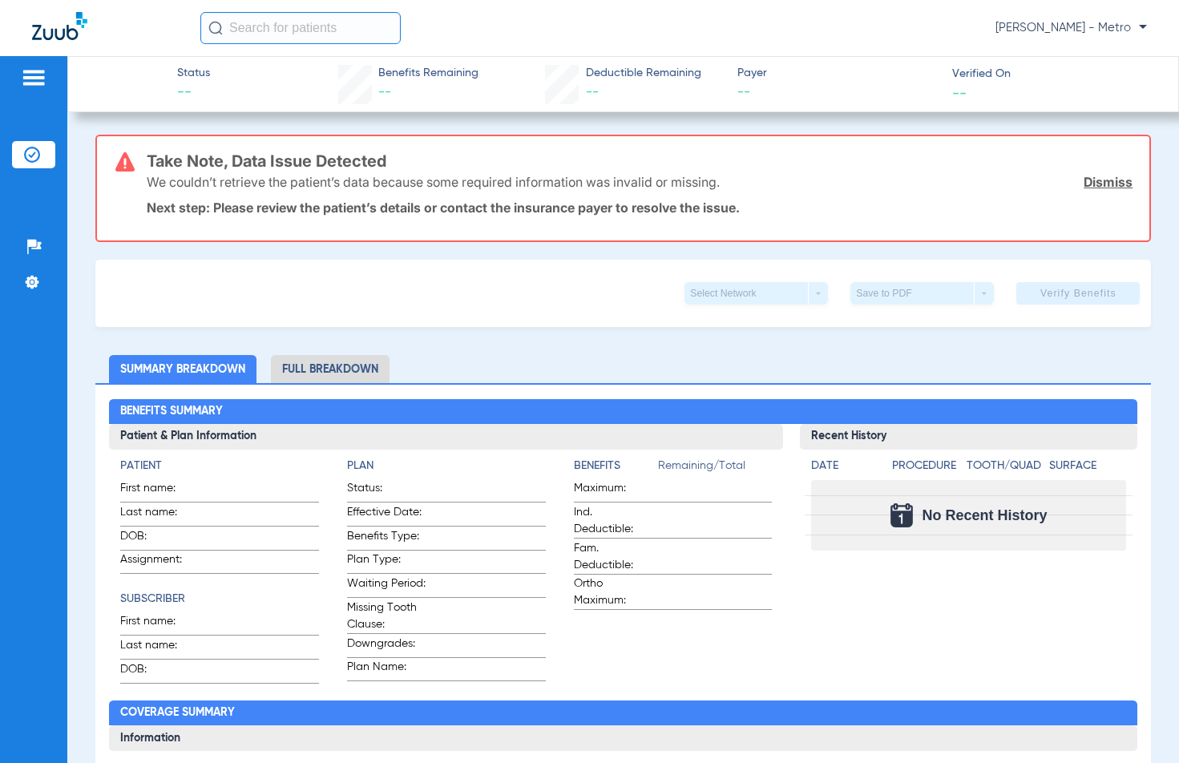
click at [33, 87] on div at bounding box center [34, 80] width 26 height 24
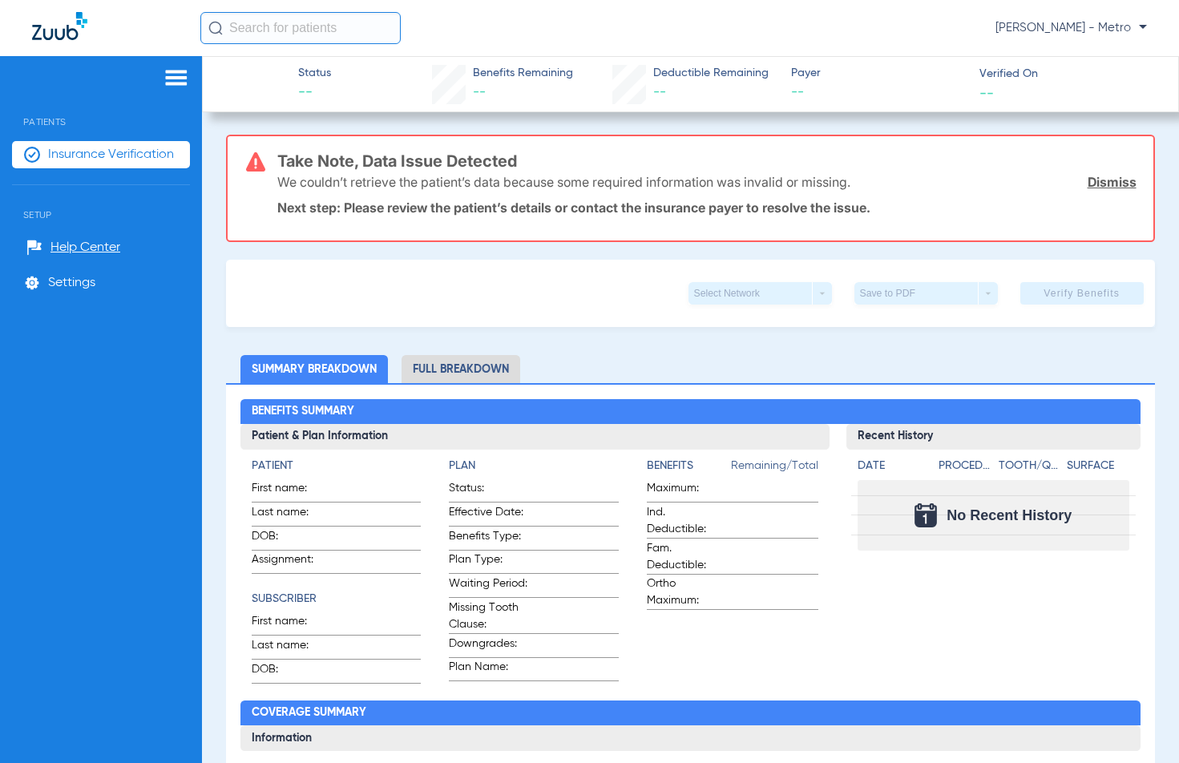
click at [64, 159] on span "Insurance Verification" at bounding box center [111, 155] width 126 height 16
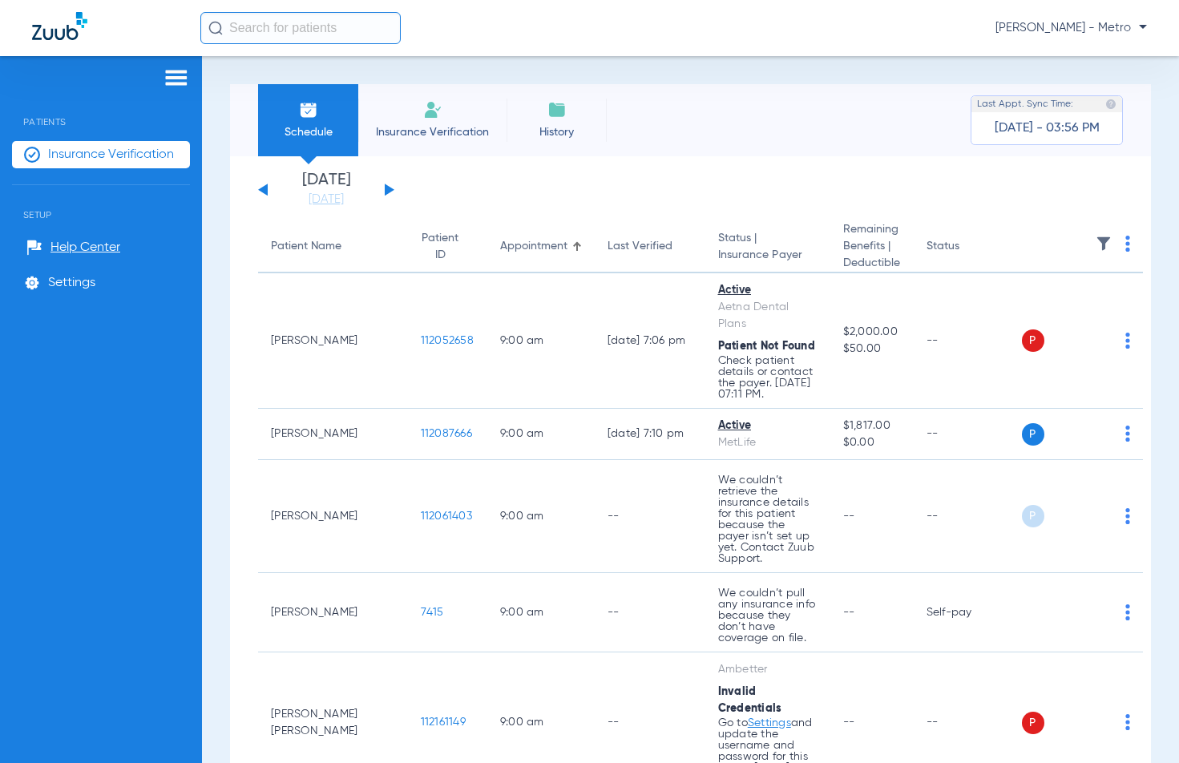
click at [431, 115] on img at bounding box center [432, 109] width 19 height 19
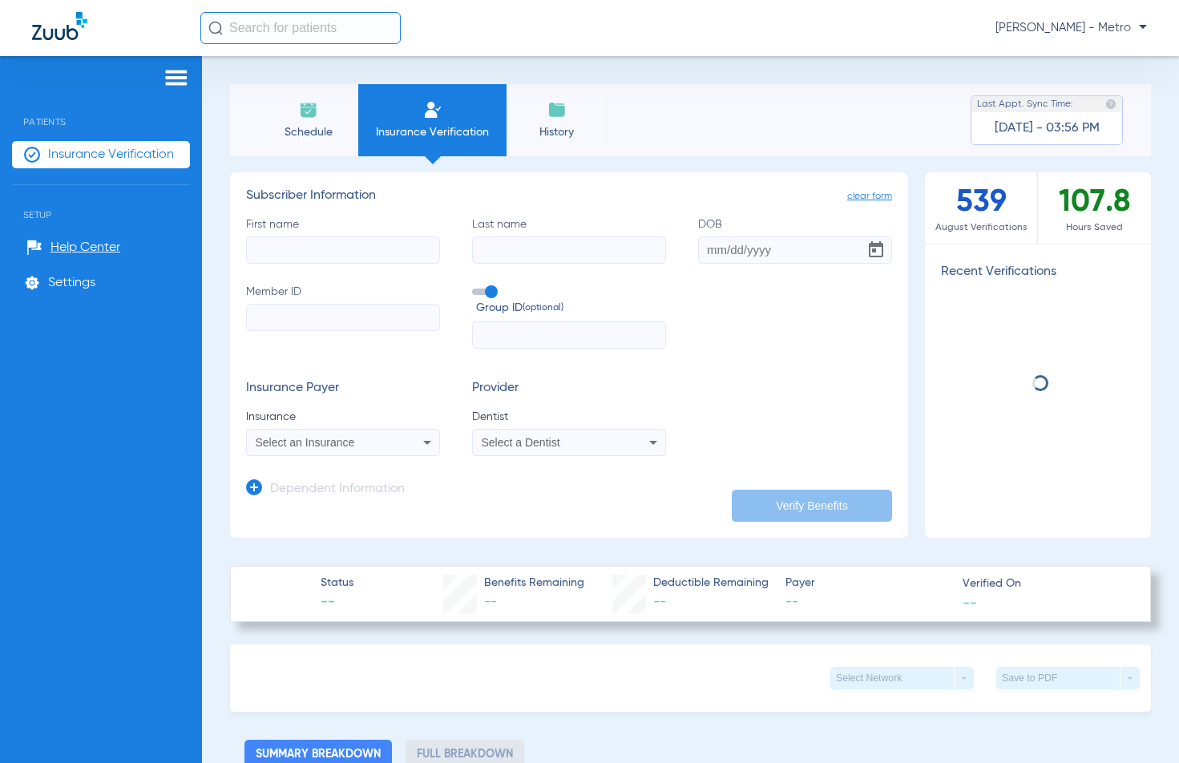
click at [348, 241] on input "First name" at bounding box center [343, 249] width 194 height 27
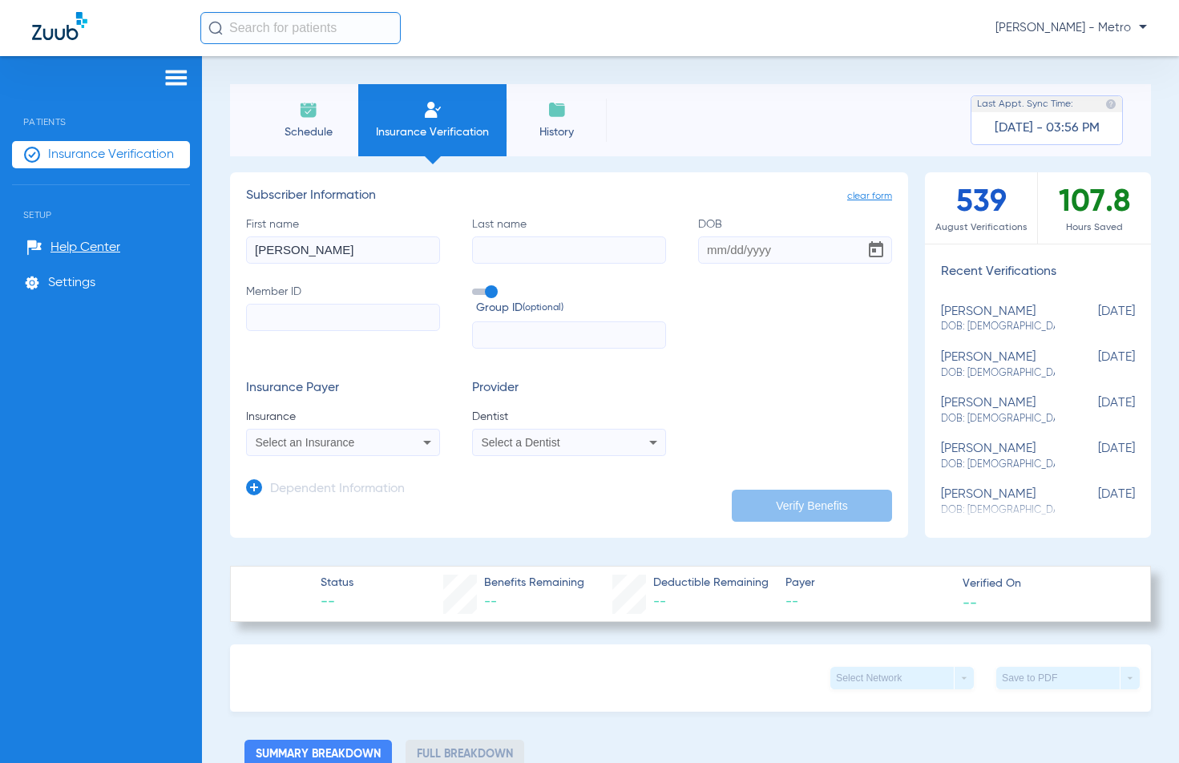
type input "ANNA"
